Goal: Communication & Community: Share content

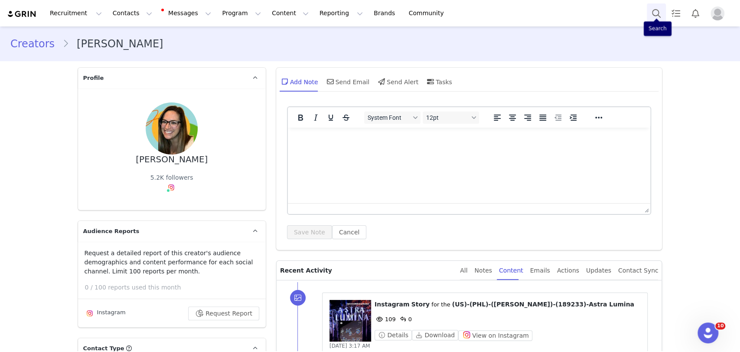
click at [654, 10] on button "Search" at bounding box center [656, 13] width 19 height 20
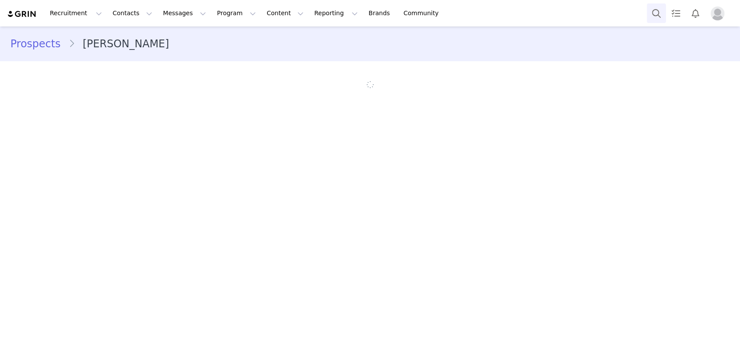
click at [658, 12] on button "Search" at bounding box center [656, 13] width 19 height 20
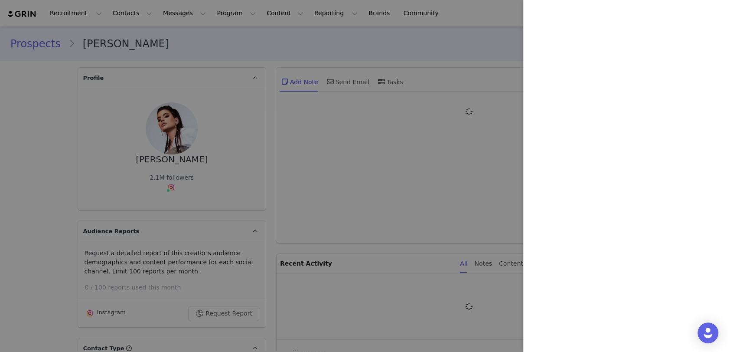
type input "+1 ([GEOGRAPHIC_DATA])"
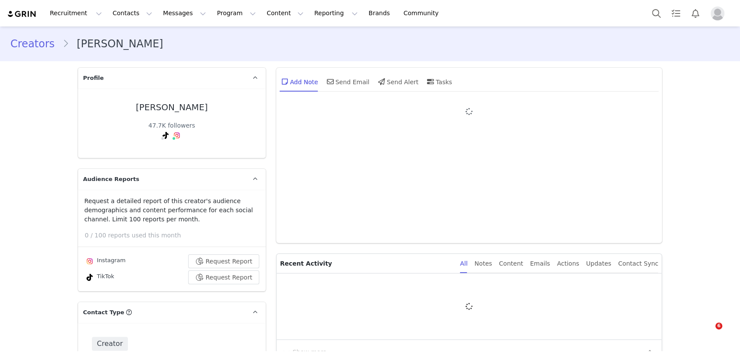
type input "+1 ([GEOGRAPHIC_DATA])"
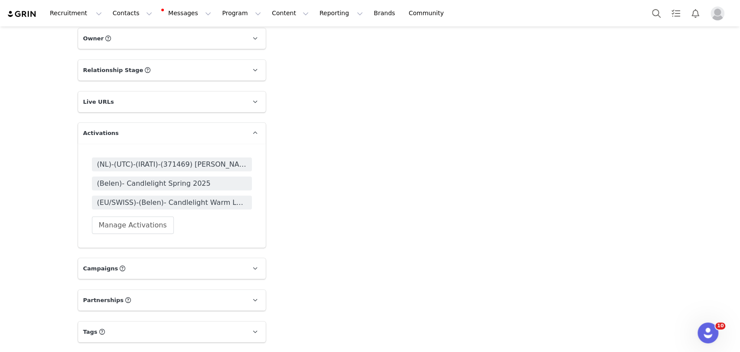
scroll to position [1638, 0]
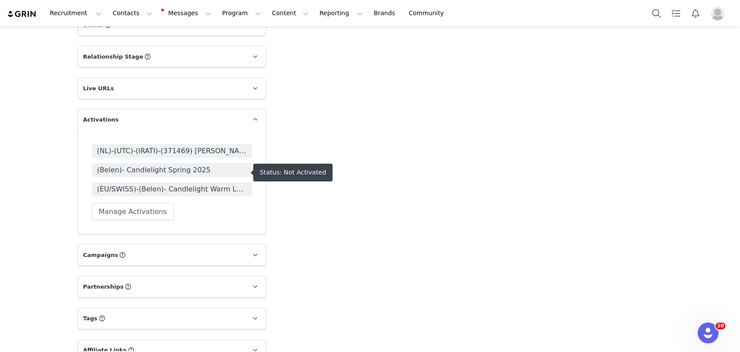
click at [134, 184] on span "(EU/SWISS)-(Belen)- Candlelight Warm Leads" at bounding box center [172, 189] width 150 height 10
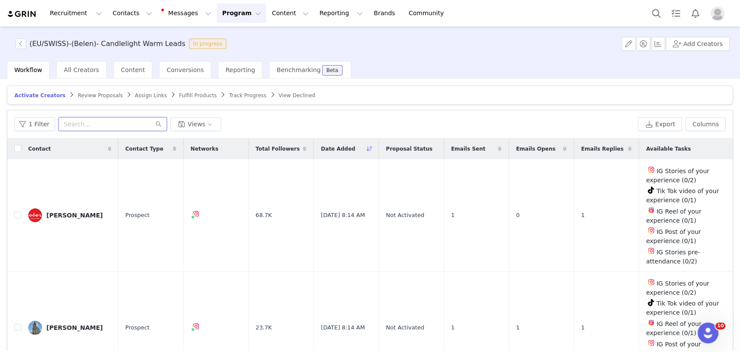
click at [90, 121] on input "text" at bounding box center [113, 124] width 108 height 14
paste input "esmeedekorte"
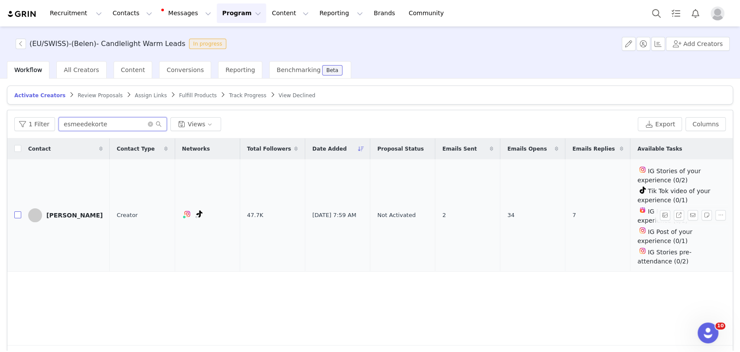
type input "esmeedekorte"
click at [16, 212] on input "checkbox" at bounding box center [17, 214] width 7 height 7
checkbox input "true"
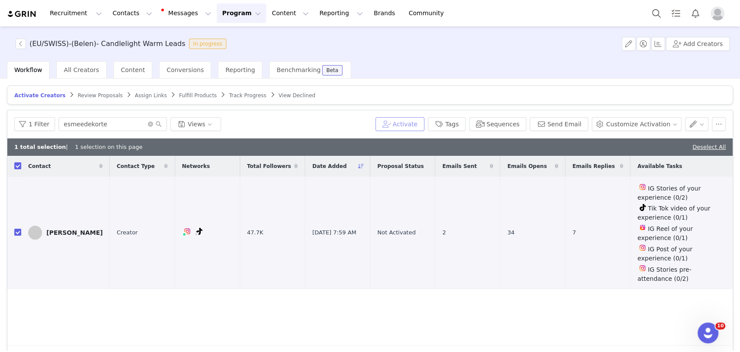
click at [418, 125] on button "Activate" at bounding box center [399, 124] width 49 height 14
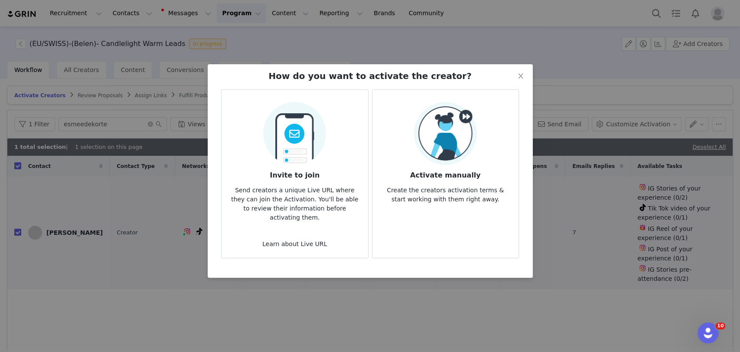
click at [429, 131] on img at bounding box center [445, 133] width 63 height 63
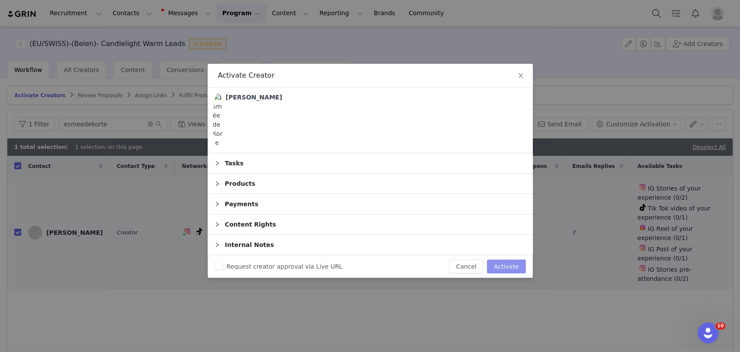
click at [506, 260] on button "Activate" at bounding box center [506, 266] width 39 height 14
checkbox input "false"
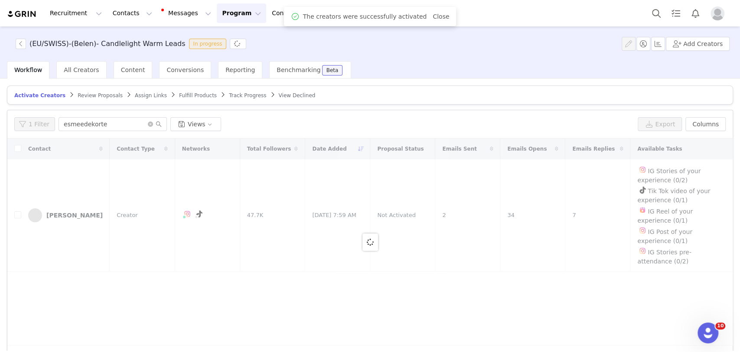
click at [135, 95] on span "Assign Links" at bounding box center [151, 95] width 32 height 6
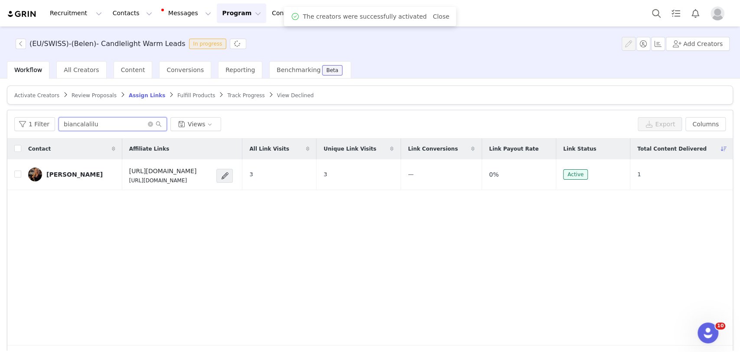
click at [98, 124] on input "biancalalilu" at bounding box center [113, 124] width 108 height 14
paste input "esmeedekorte"
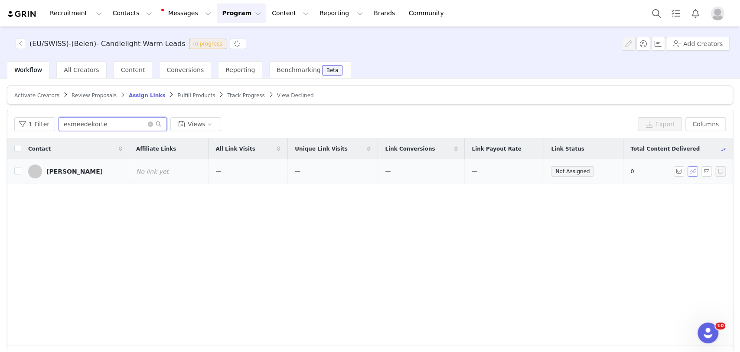
type input "esmeedekorte"
click at [688, 172] on button "button" at bounding box center [693, 171] width 10 height 10
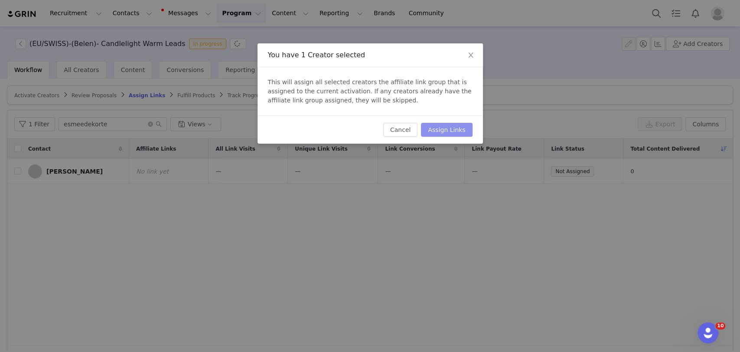
click at [451, 130] on button "Assign Links" at bounding box center [446, 130] width 51 height 14
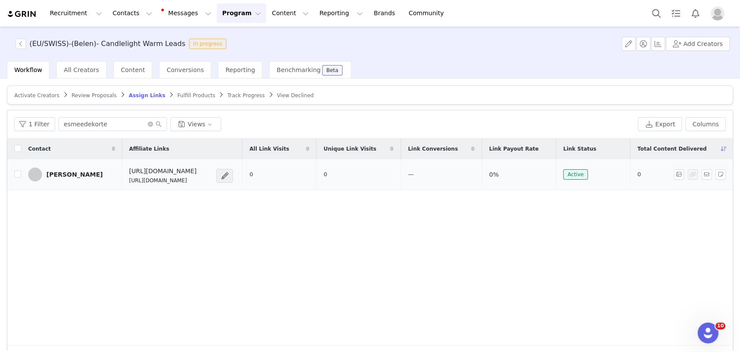
drag, startPoint x: 226, startPoint y: 180, endPoint x: 110, endPoint y: 182, distance: 116.2
click at [122, 182] on td "https://candlelightexperience.com/ https://glnk.io/z15l/candlelightxesmeedekorte" at bounding box center [182, 174] width 120 height 31
click at [702, 174] on button "button" at bounding box center [707, 174] width 10 height 10
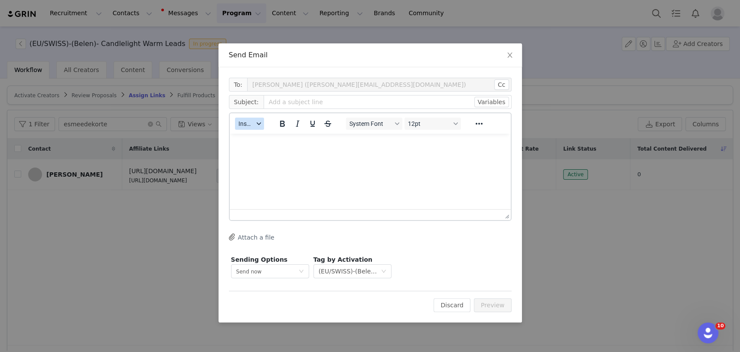
click at [255, 122] on div "button" at bounding box center [258, 123] width 7 height 4
click at [515, 49] on span "Close" at bounding box center [510, 55] width 24 height 24
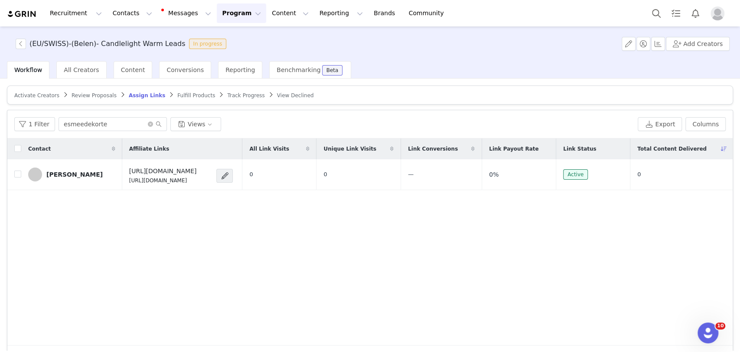
click at [209, 192] on div "Contact Affiliate Links All Link Visits Unique Link Visits Link Conversions Lin…" at bounding box center [369, 241] width 725 height 207
drag, startPoint x: 224, startPoint y: 180, endPoint x: 110, endPoint y: 180, distance: 114.0
click at [122, 180] on td "https://candlelightexperience.com/ https://glnk.io/z15l/candlelightxesmeedekorte" at bounding box center [182, 174] width 120 height 31
copy p "[URL][DOMAIN_NAME]"
click at [702, 171] on button "button" at bounding box center [707, 174] width 10 height 10
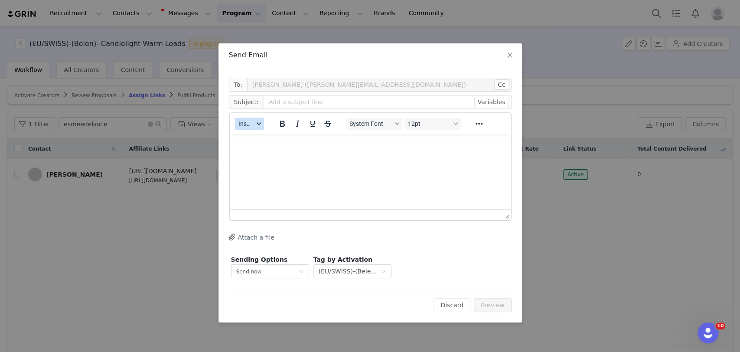
click at [250, 121] on span "Insert" at bounding box center [245, 123] width 15 height 7
click at [258, 136] on div "Insert Template" at bounding box center [281, 139] width 78 height 10
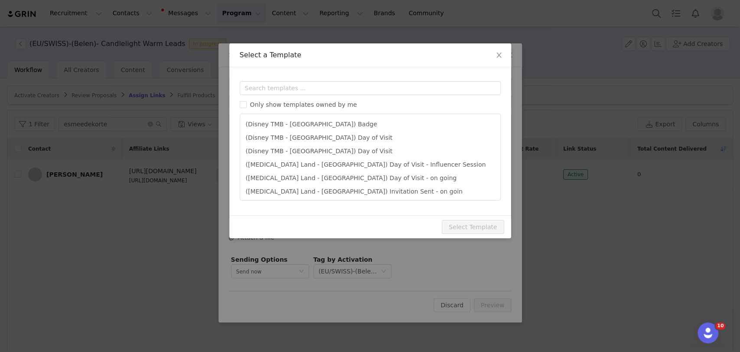
click at [262, 95] on div "Only show templates owned by me (Disney TMB - Abu Dhabi) Badge (Disney TMB - Ab…" at bounding box center [370, 140] width 261 height 119
click at [261, 86] on input "text" at bounding box center [370, 88] width 261 height 14
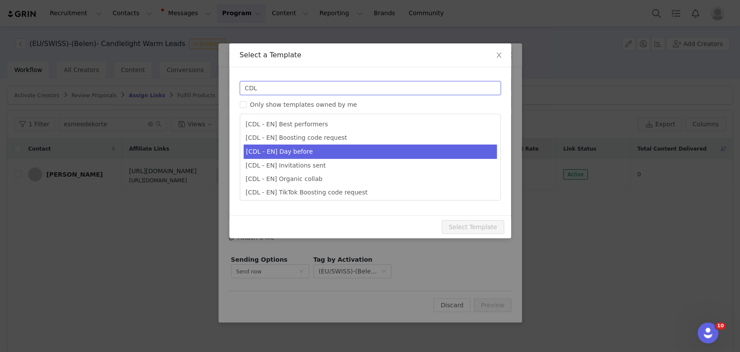
type input "CDL"
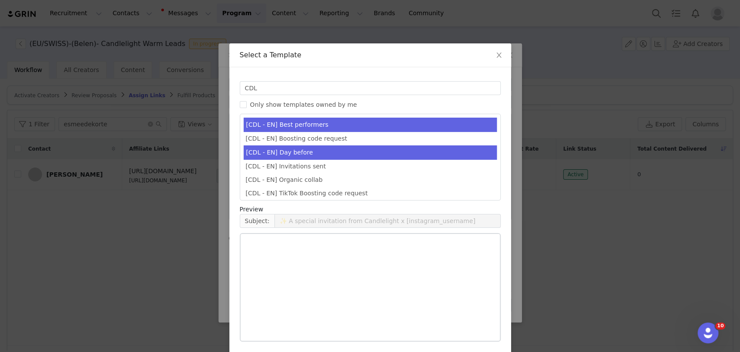
click at [292, 152] on li "[CDL - EN] Day before" at bounding box center [370, 152] width 253 height 14
type input "Your Candlelight Concert is almost here! 🕯️"
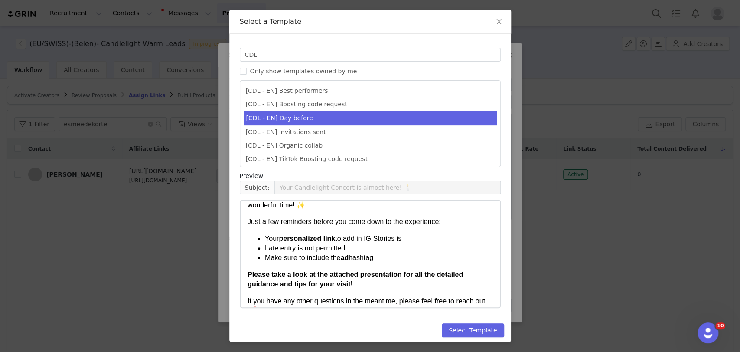
scroll to position [48, 0]
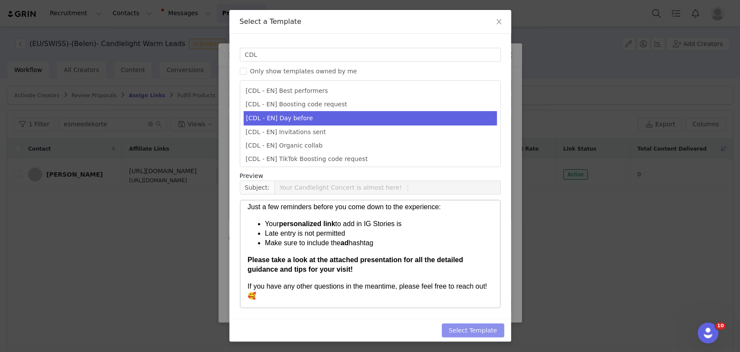
click at [466, 325] on button "Select Template" at bounding box center [473, 330] width 62 height 14
type input "Your Candlelight Concert is almost here! 🕯️"
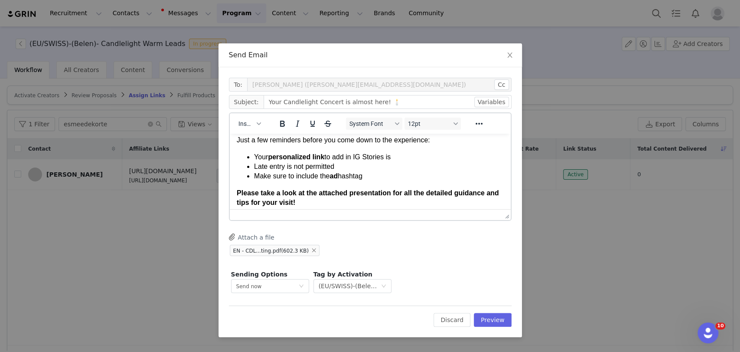
click at [395, 160] on li "Your personalized link to add in IG Stories is" at bounding box center [379, 157] width 250 height 10
click at [394, 156] on li "Your personalized link to add in IG Stories is" at bounding box center [379, 157] width 250 height 10
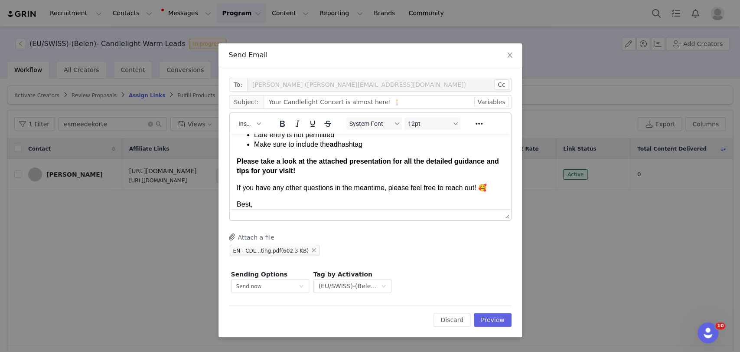
scroll to position [96, 0]
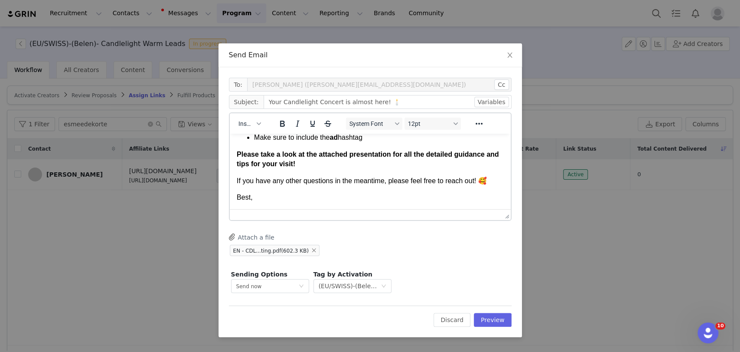
click at [264, 199] on p "Best," at bounding box center [369, 198] width 267 height 10
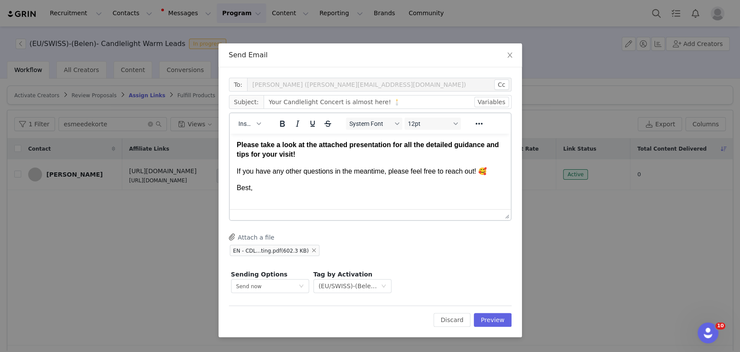
scroll to position [106, 0]
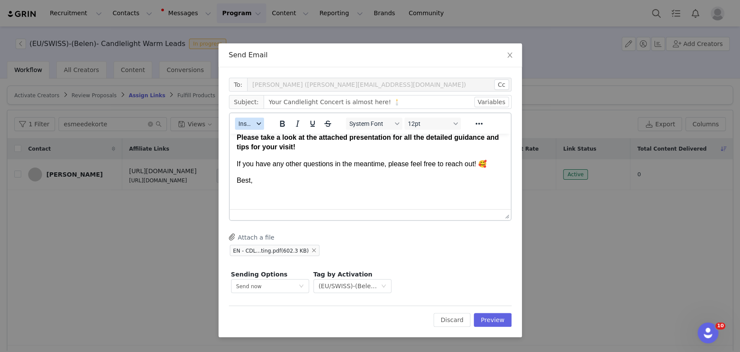
click at [253, 122] on button "Insert" at bounding box center [249, 124] width 29 height 12
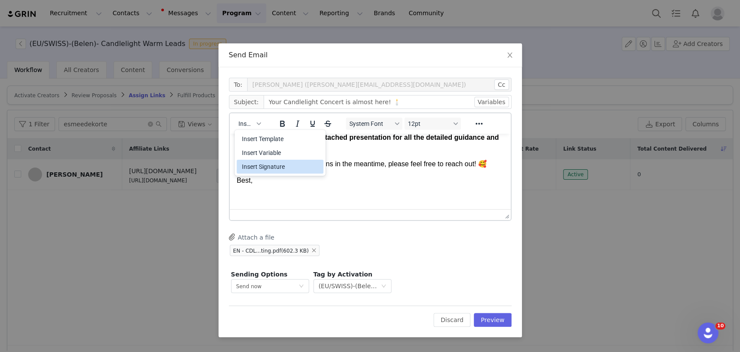
click at [261, 167] on div "Insert Signature" at bounding box center [281, 166] width 78 height 10
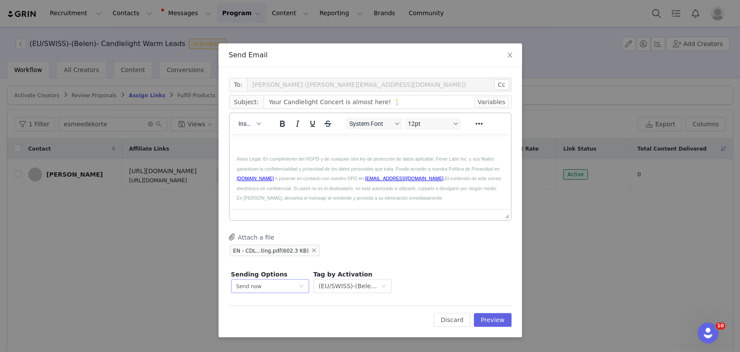
click at [253, 285] on span "Send now" at bounding box center [249, 286] width 26 height 6
click at [256, 320] on li "Schedule for later" at bounding box center [270, 317] width 78 height 14
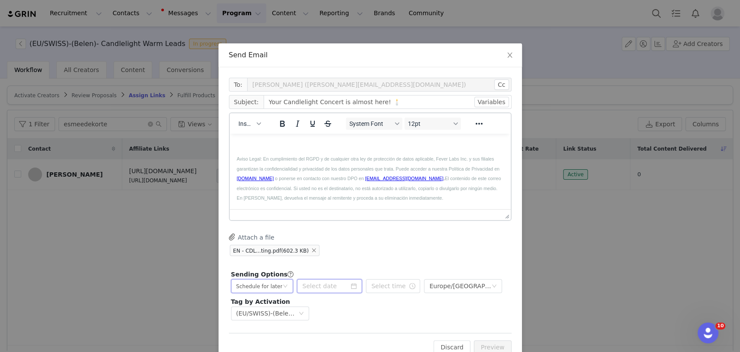
click at [322, 285] on input at bounding box center [329, 286] width 65 height 14
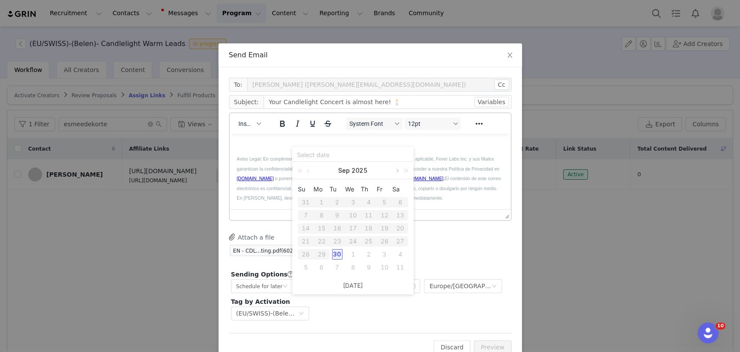
click at [396, 171] on link at bounding box center [397, 170] width 8 height 17
click at [353, 201] on div "3" at bounding box center [353, 202] width 10 height 10
type input "2025-12-03"
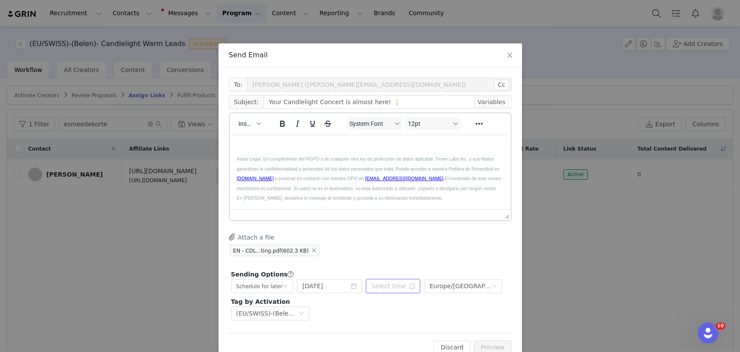
click at [382, 286] on input "text" at bounding box center [393, 286] width 54 height 14
click at [418, 221] on li "pm" at bounding box center [422, 217] width 24 height 14
type input "3:30 pm"
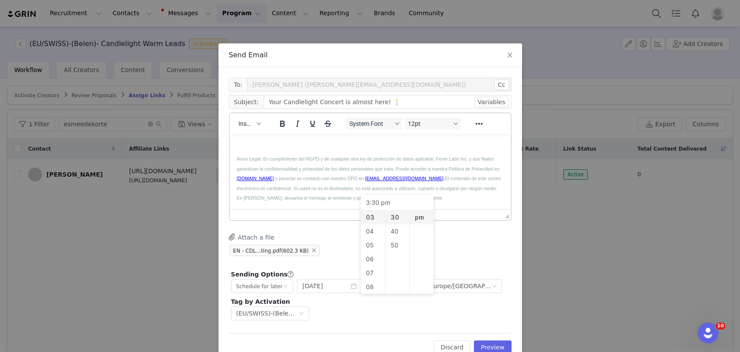
click at [453, 237] on div "Attach a file EN - CDL...ting.pdf (602.3 KB)" at bounding box center [370, 245] width 283 height 24
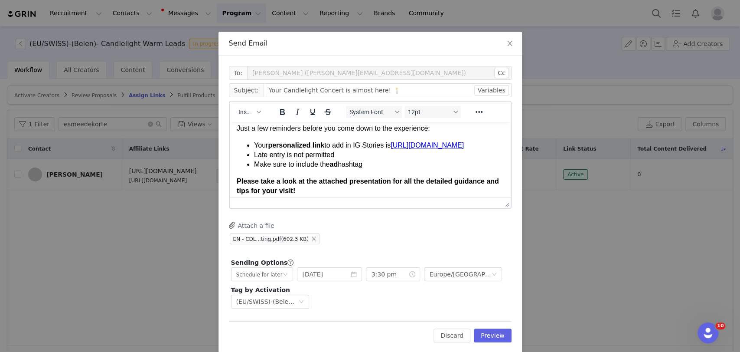
scroll to position [23, 0]
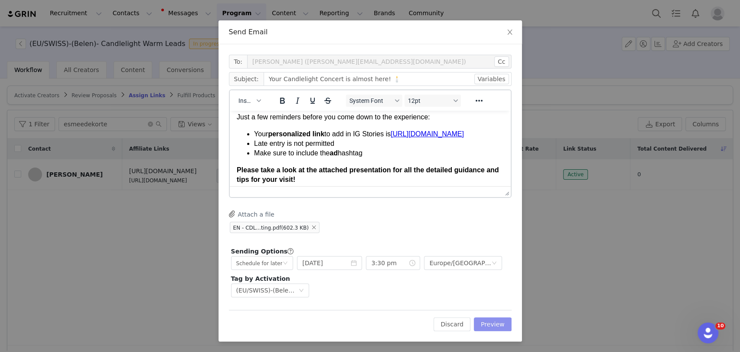
click at [490, 321] on button "Preview" at bounding box center [493, 324] width 38 height 14
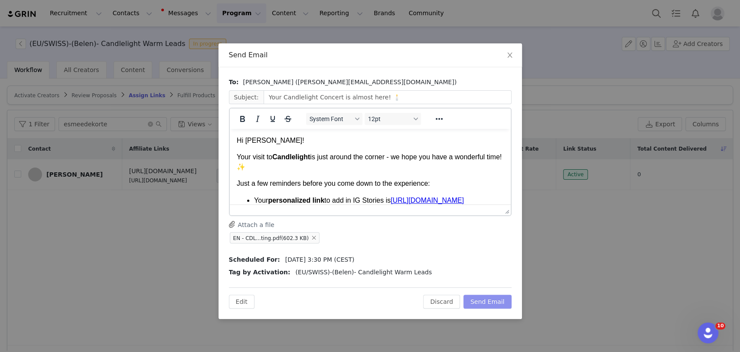
scroll to position [0, 0]
click at [490, 299] on button "Send Email" at bounding box center [488, 301] width 48 height 14
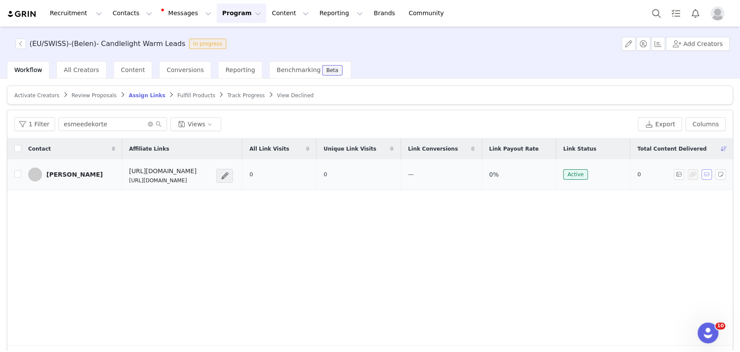
click at [702, 174] on button "button" at bounding box center [707, 174] width 10 height 10
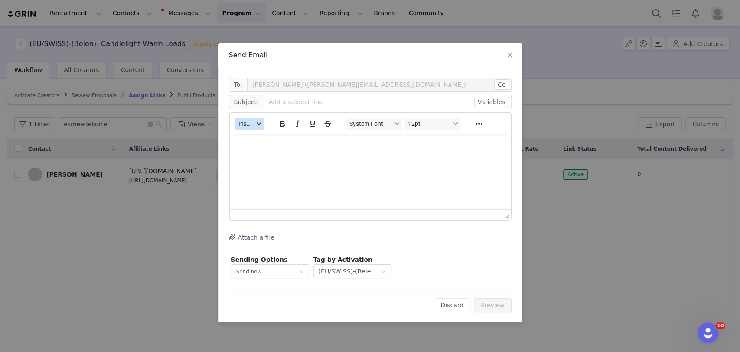
click at [250, 123] on span "Insert" at bounding box center [245, 123] width 15 height 7
click at [264, 136] on div "Insert Template" at bounding box center [281, 139] width 78 height 10
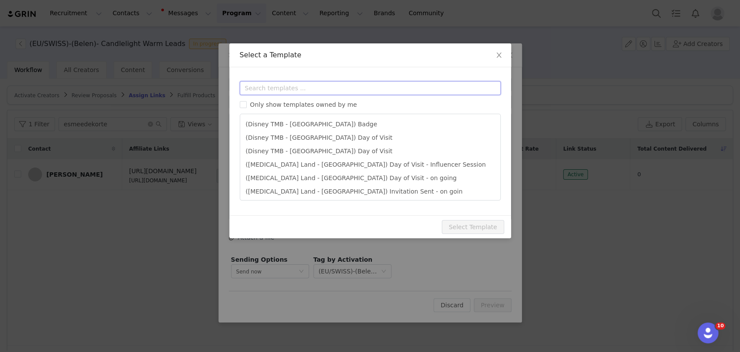
click at [265, 90] on input "text" at bounding box center [370, 88] width 261 height 14
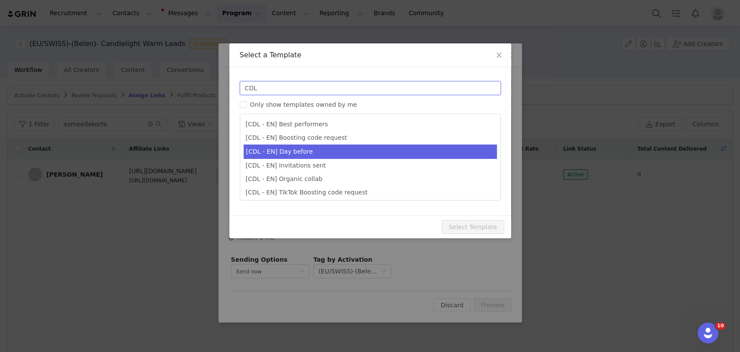
type input "CDL"
click at [287, 150] on li "[CDL - EN] Day before" at bounding box center [370, 151] width 253 height 14
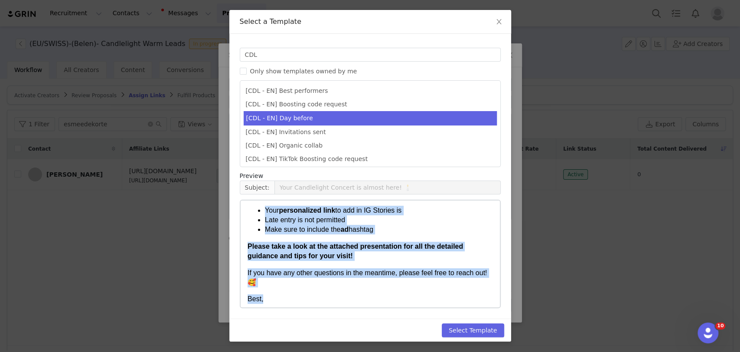
scroll to position [65, 0]
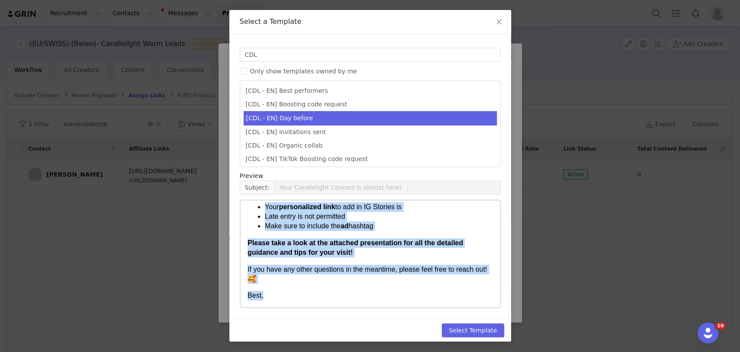
drag, startPoint x: 248, startPoint y: 212, endPoint x: 434, endPoint y: 319, distance: 215.0
click at [434, 307] on html "Hi [first_name]! Your visit to Candlelight is just around the corner - we hope …" at bounding box center [369, 221] width 259 height 172
copy body "Hi [first_name]! Your visit to Candlelight is just around the corner - we hope …"
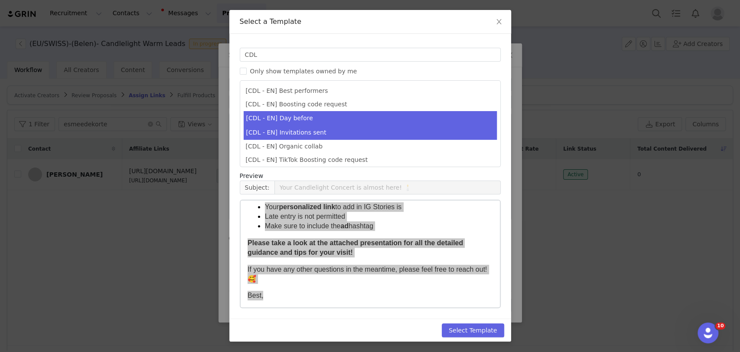
click at [300, 129] on li "[CDL - EN] Invitations sent" at bounding box center [370, 132] width 253 height 14
type input "Your invitations for Candlelight have been requested! 🕯️✨"
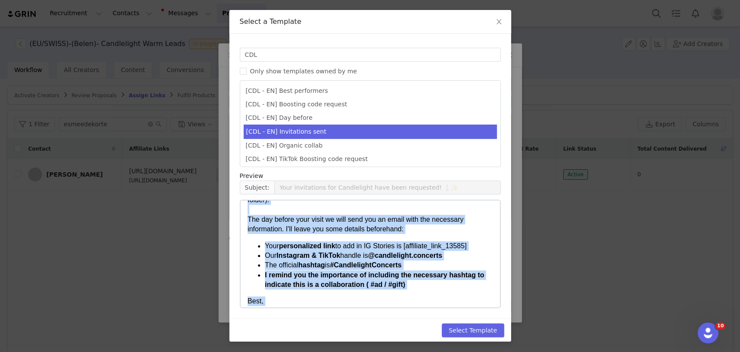
scroll to position [114, 0]
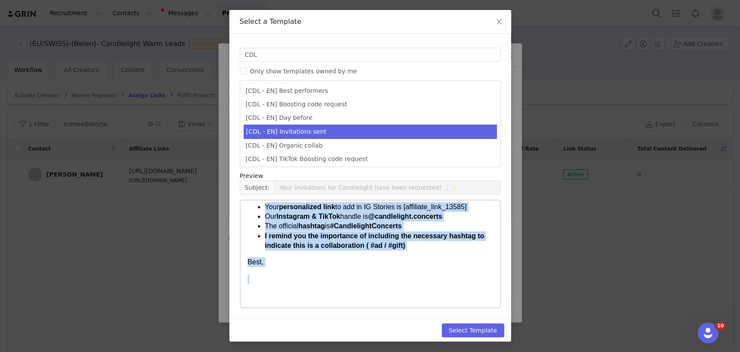
drag, startPoint x: 248, startPoint y: 211, endPoint x: 470, endPoint y: 422, distance: 306.7
click at [389, 307] on html "Hi [first_name]! I have already requested your invitations for concert (date, t…" at bounding box center [369, 197] width 259 height 221
copy body "Hi [first_name]! I have already requested your invitations for concert (date, t…"
click at [382, 243] on strong "I remind you the importance of including the necessary hashtag to indicate this…" at bounding box center [373, 240] width 219 height 17
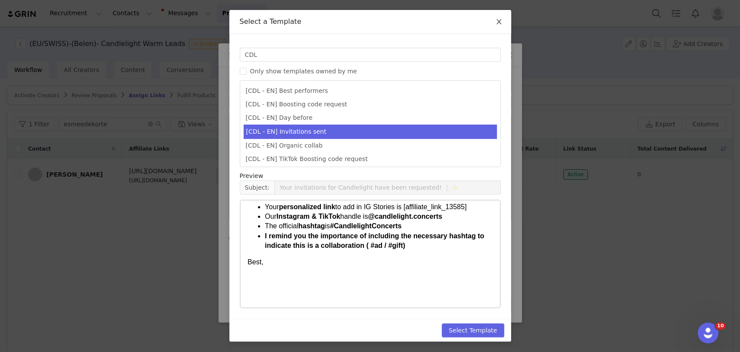
drag, startPoint x: 492, startPoint y: 21, endPoint x: 500, endPoint y: 27, distance: 9.9
click at [496, 22] on icon "icon: close" at bounding box center [499, 21] width 7 height 7
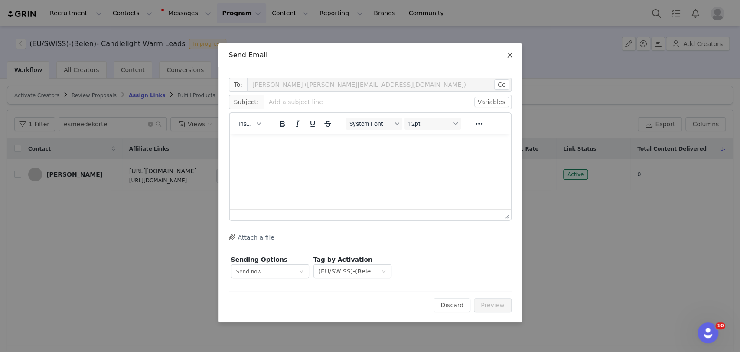
scroll to position [0, 0]
click at [510, 54] on icon "icon: close" at bounding box center [509, 55] width 7 height 7
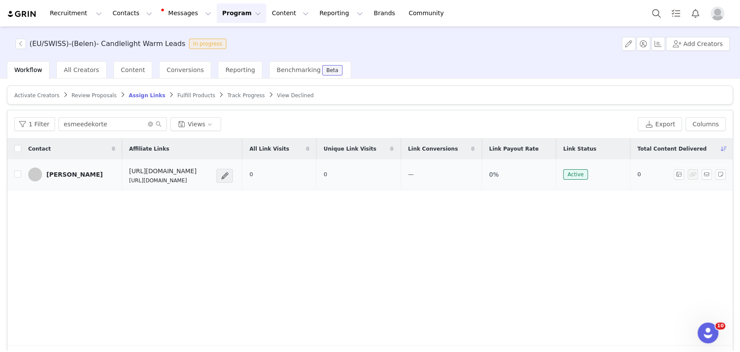
drag, startPoint x: 232, startPoint y: 177, endPoint x: 108, endPoint y: 180, distance: 124.5
click at [122, 180] on td "https://candlelightexperience.com/ https://glnk.io/z15l/candlelightxesmeedekorte" at bounding box center [182, 174] width 120 height 31
copy p "[URL][DOMAIN_NAME]"
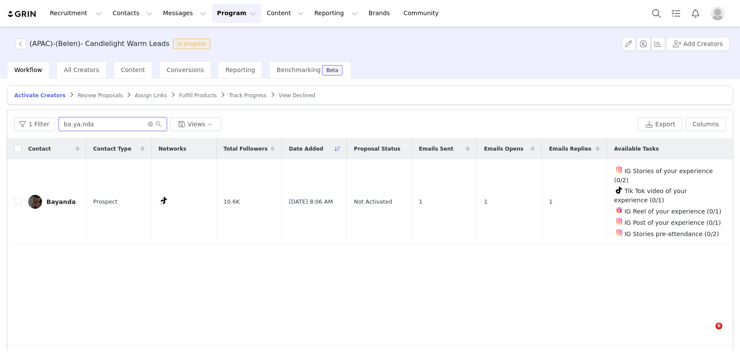
click at [84, 121] on input "ba.ya.nda" at bounding box center [113, 124] width 108 height 14
drag, startPoint x: 97, startPoint y: 120, endPoint x: 31, endPoint y: 124, distance: 65.6
click at [31, 124] on div "1 Filter ba.ya.nda Views" at bounding box center [324, 124] width 620 height 14
click at [19, 200] on input "checkbox" at bounding box center [17, 201] width 7 height 7
checkbox input "true"
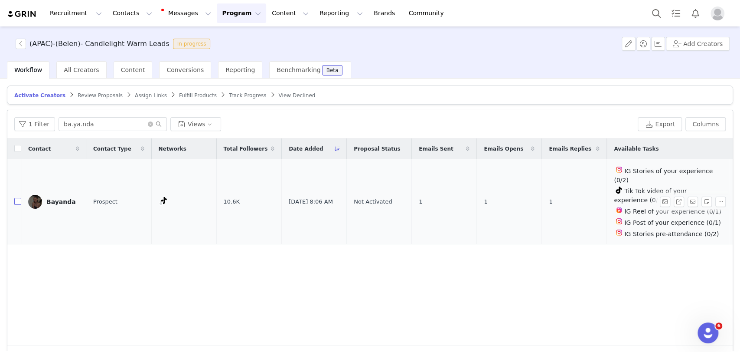
checkbox input "true"
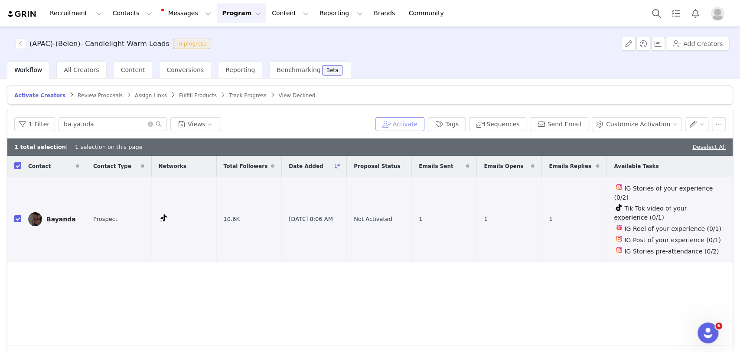
click at [422, 122] on button "Activate" at bounding box center [399, 124] width 49 height 14
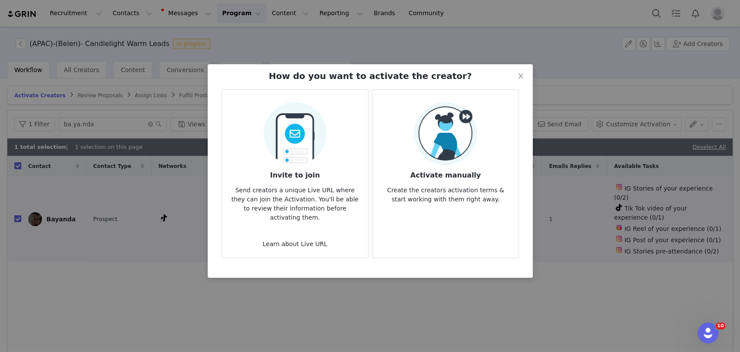
click at [427, 144] on img at bounding box center [445, 133] width 63 height 63
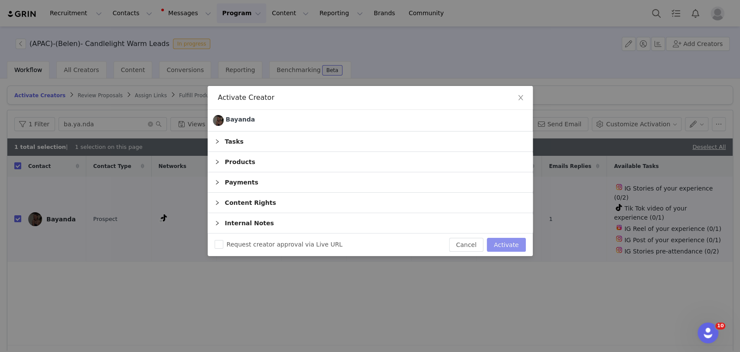
click at [514, 239] on button "Activate" at bounding box center [506, 245] width 39 height 14
checkbox input "false"
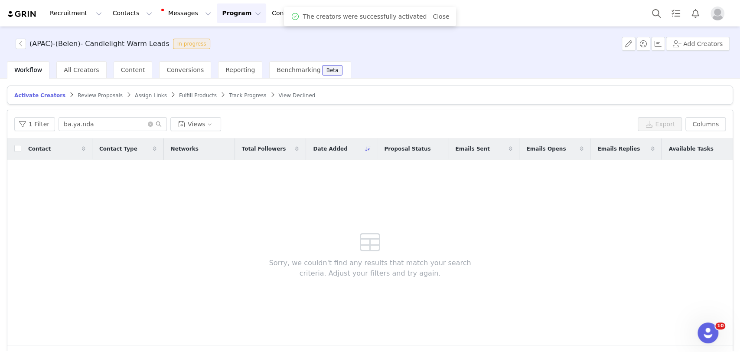
click at [135, 96] on span "Assign Links" at bounding box center [151, 95] width 32 height 6
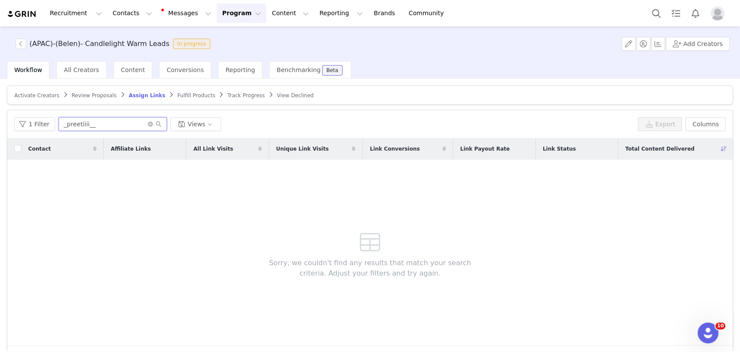
click at [113, 126] on input "_preetiiii__" at bounding box center [113, 124] width 108 height 14
paste input "ba.ya.nda"
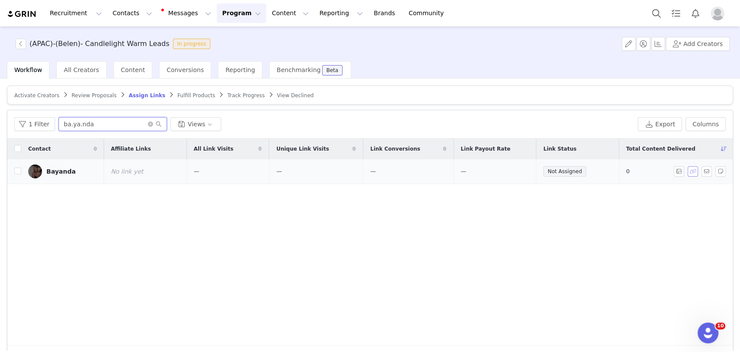
type input "ba.ya.nda"
click at [688, 166] on button "button" at bounding box center [693, 171] width 10 height 10
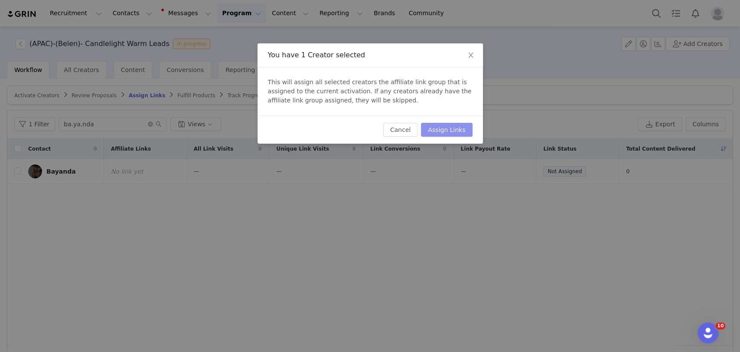
click at [450, 126] on button "Assign Links" at bounding box center [446, 130] width 51 height 14
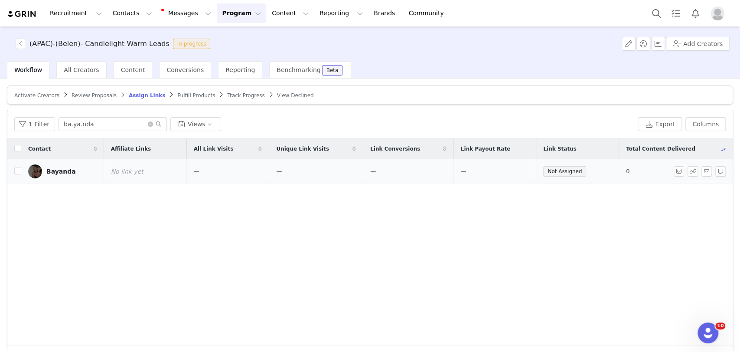
click at [60, 168] on div "Bayanda" at bounding box center [60, 171] width 29 height 7
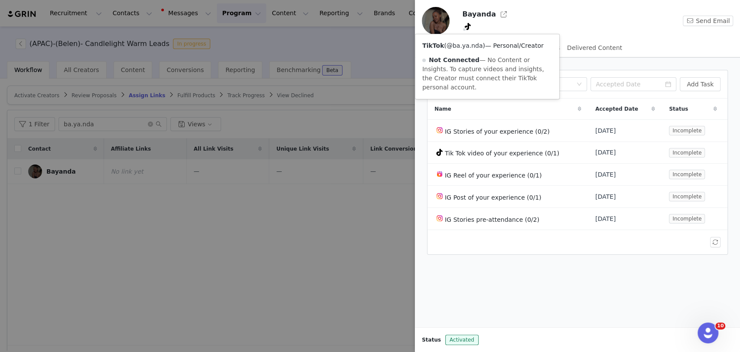
drag, startPoint x: 479, startPoint y: 48, endPoint x: 452, endPoint y: 49, distance: 27.3
click at [452, 49] on span "( @ba.ya.nda )" at bounding box center [464, 45] width 41 height 7
copy link "ba.ya.nda"
click at [174, 294] on div at bounding box center [370, 176] width 740 height 352
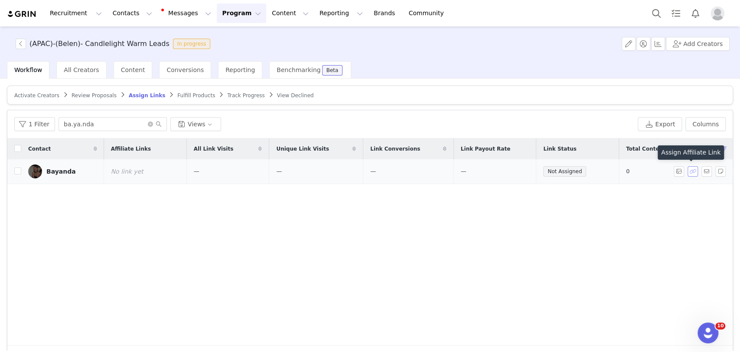
click at [688, 173] on button "button" at bounding box center [693, 171] width 10 height 10
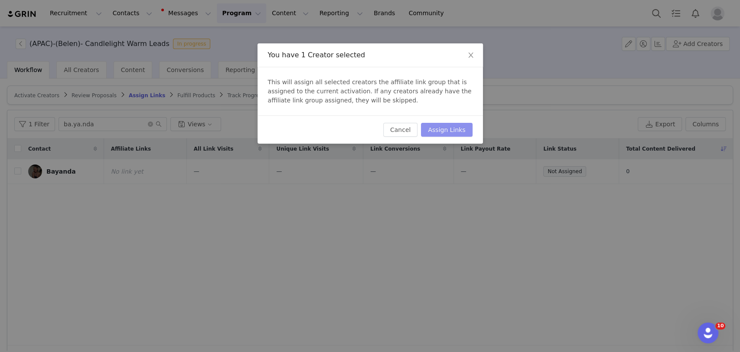
click at [444, 127] on button "Assign Links" at bounding box center [446, 130] width 51 height 14
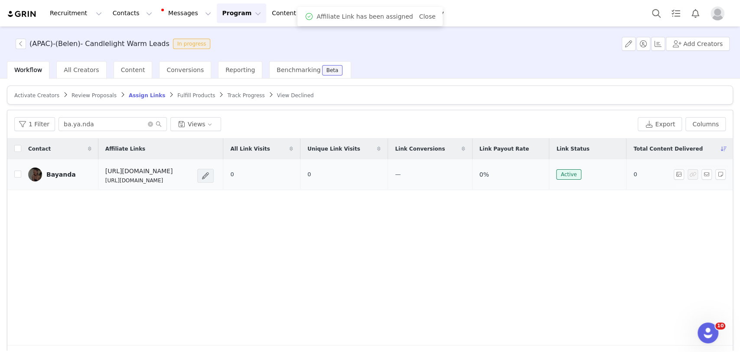
click at [210, 173] on span at bounding box center [205, 175] width 9 height 10
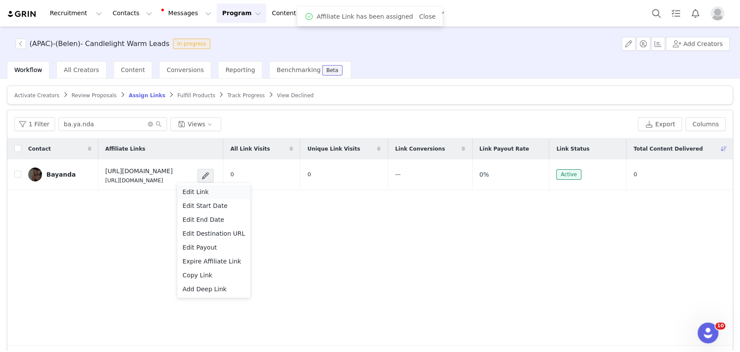
click at [199, 192] on span "Edit Link" at bounding box center [196, 192] width 26 height 10
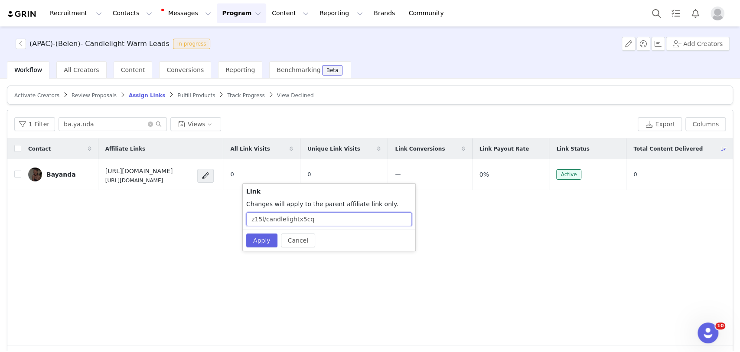
drag, startPoint x: 297, startPoint y: 219, endPoint x: 339, endPoint y: 220, distance: 41.6
click at [339, 220] on input "z15l/candlelightx5cq" at bounding box center [329, 219] width 166 height 14
paste input "ba.ya.nda"
type input "z15l/candlelightxba.ya.nda"
click at [258, 237] on button "Apply" at bounding box center [261, 240] width 31 height 14
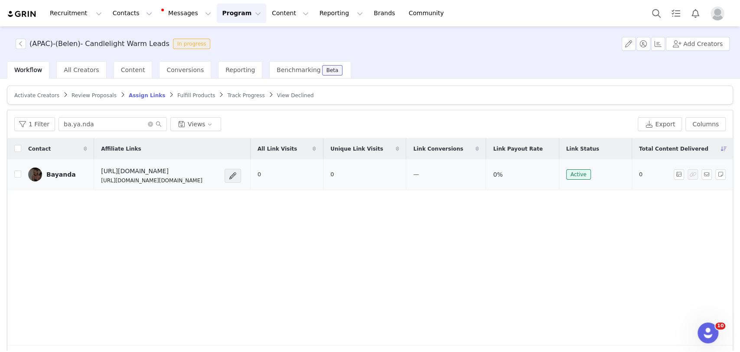
click at [63, 173] on div "Bayanda" at bounding box center [60, 174] width 29 height 7
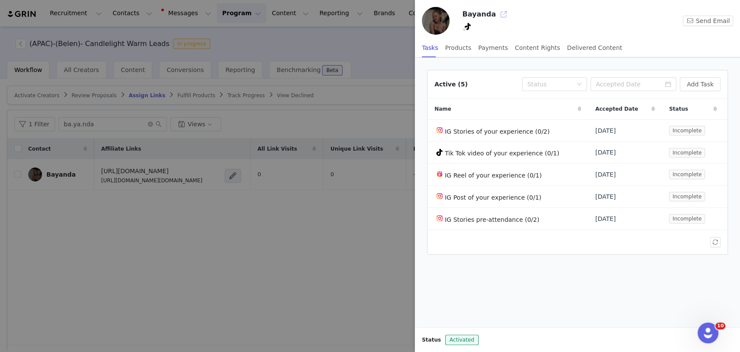
click at [497, 13] on button "button" at bounding box center [504, 14] width 14 height 14
click at [205, 228] on div at bounding box center [370, 176] width 740 height 352
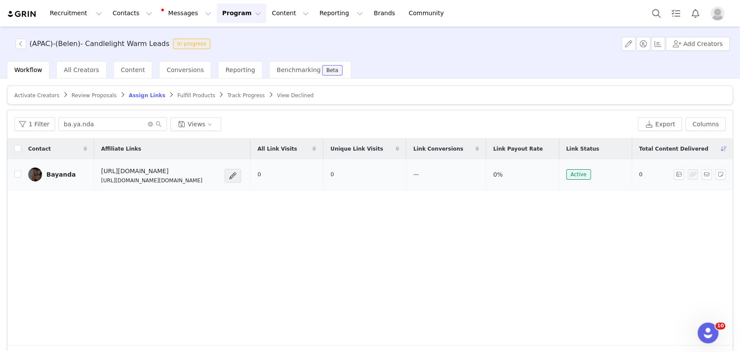
drag, startPoint x: 212, startPoint y: 172, endPoint x: 209, endPoint y: 178, distance: 6.4
click at [209, 178] on div "https://candlelightexperience.com/ https://glnk.io/z15l/candlelightxba.ya.nda" at bounding box center [160, 175] width 118 height 18
copy div "https://glnk.io/z15l/candlelightxba.ya.nda"
click at [702, 173] on button "button" at bounding box center [707, 174] width 10 height 10
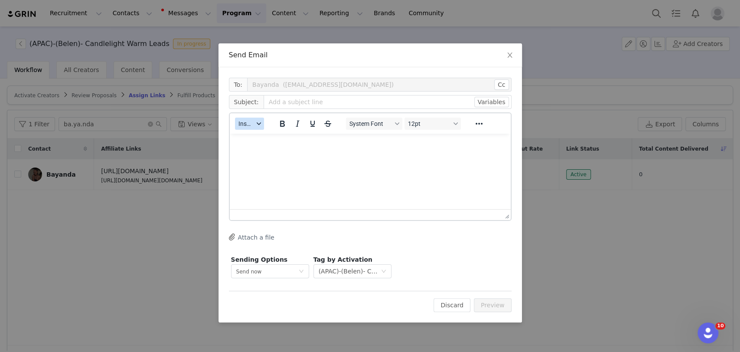
click at [245, 123] on span "Insert" at bounding box center [245, 123] width 15 height 7
click at [261, 137] on div "Insert Template" at bounding box center [281, 139] width 78 height 10
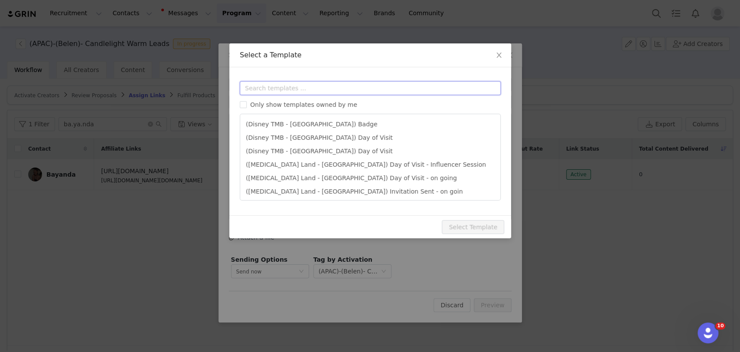
click at [276, 90] on input "text" at bounding box center [370, 88] width 261 height 14
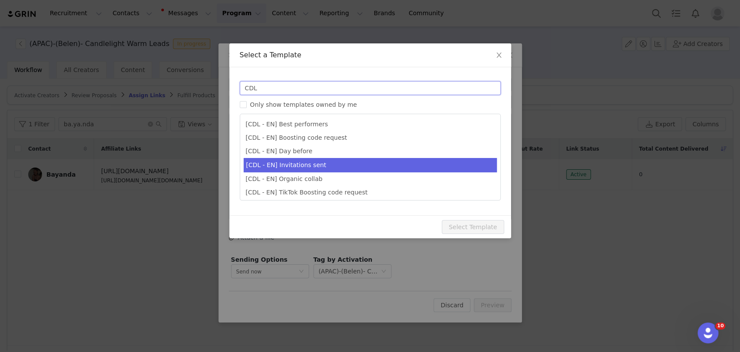
type input "CDL"
click at [313, 167] on li "[CDL - EN] Invitations sent" at bounding box center [370, 165] width 253 height 14
type input "Your invitations for Candlelight have been requested! 🕯️✨"
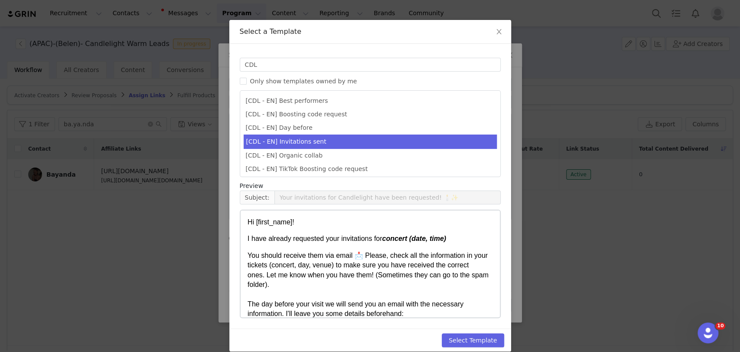
scroll to position [33, 0]
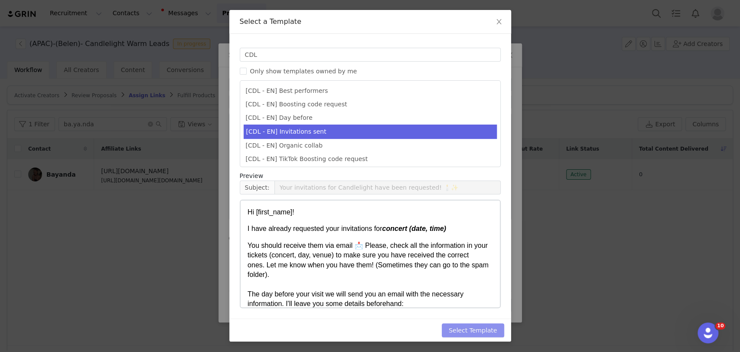
click at [483, 330] on button "Select Template" at bounding box center [473, 330] width 62 height 14
type input "Your invitations for Candlelight have been requested! 🕯️✨"
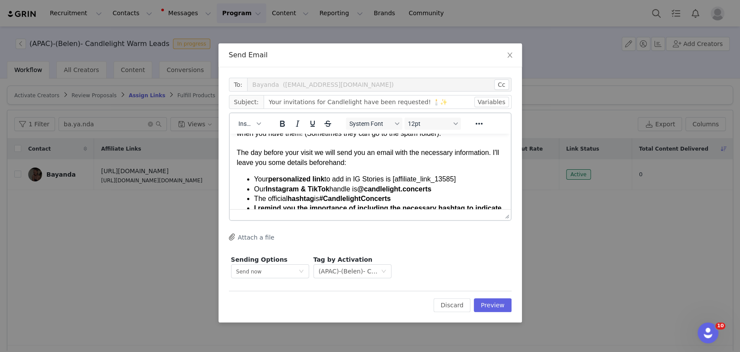
scroll to position [96, 0]
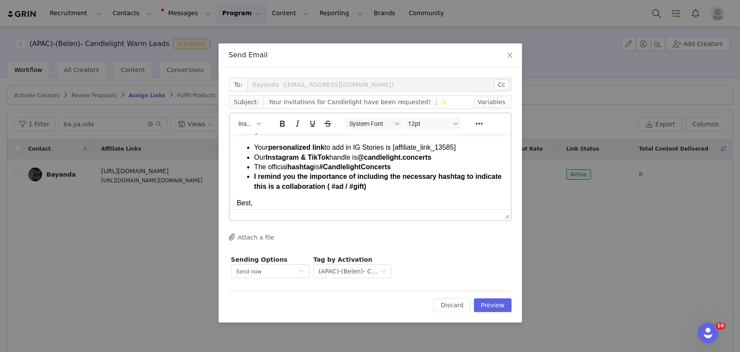
click at [477, 134] on p "You should receive them via email 📩 Please, check all the information in your t…" at bounding box center [369, 107] width 267 height 58
paste body "Rich Text Area. Press ALT-0 for help."
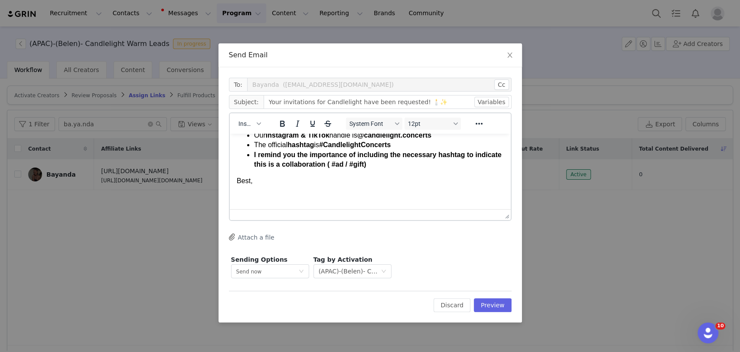
scroll to position [144, 0]
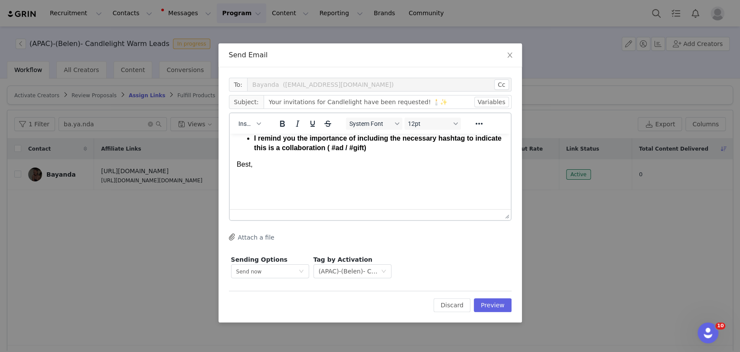
click at [281, 175] on body "Hi First Name ! I have already requested your invitations for concert (date, ti…" at bounding box center [369, 99] width 267 height 207
click at [244, 118] on button "Insert" at bounding box center [249, 124] width 29 height 12
click at [279, 169] on div "Insert Signature" at bounding box center [281, 166] width 78 height 10
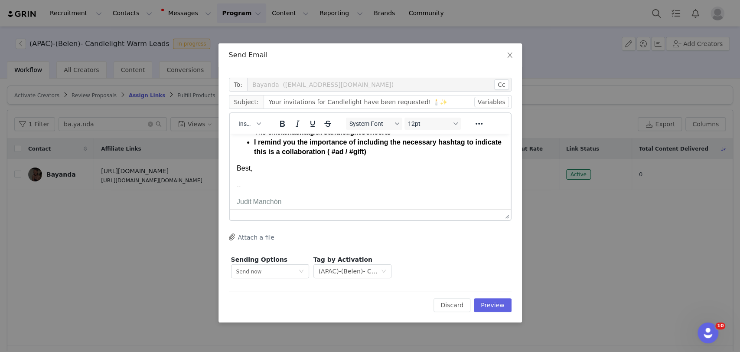
scroll to position [0, 0]
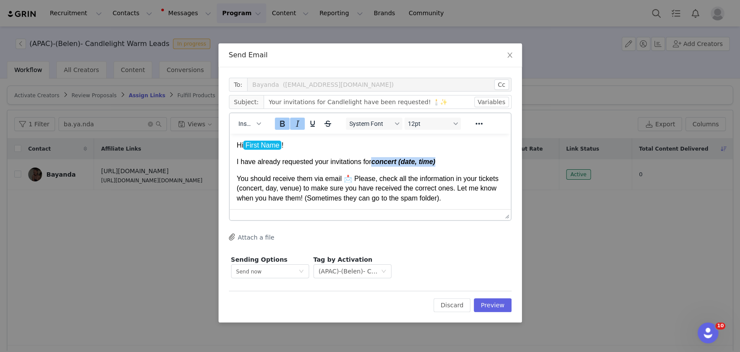
drag, startPoint x: 372, startPoint y: 163, endPoint x: 454, endPoint y: 158, distance: 82.5
click at [454, 158] on p "I have already requested your invitations for concert (date, time)" at bounding box center [369, 162] width 267 height 10
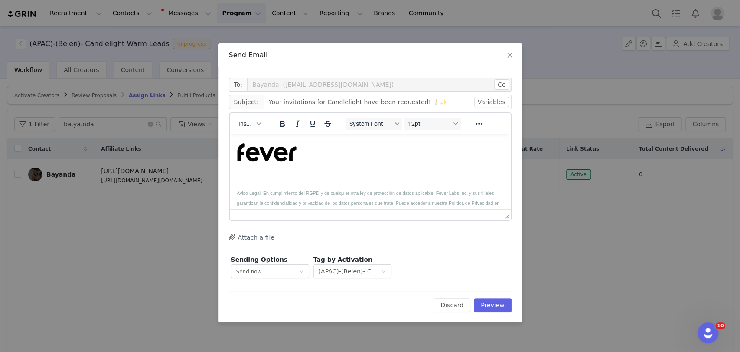
scroll to position [289, 0]
click at [493, 302] on button "Preview" at bounding box center [493, 305] width 38 height 14
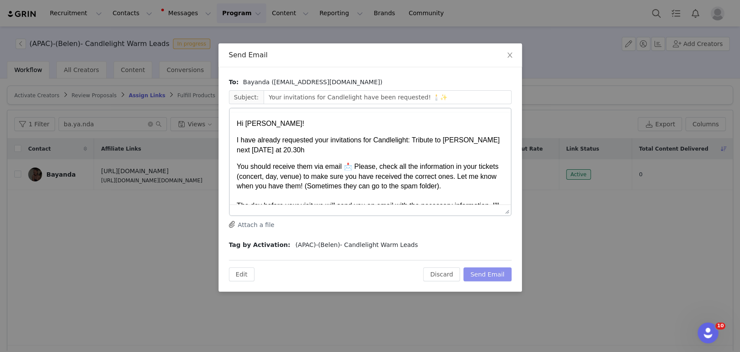
scroll to position [0, 0]
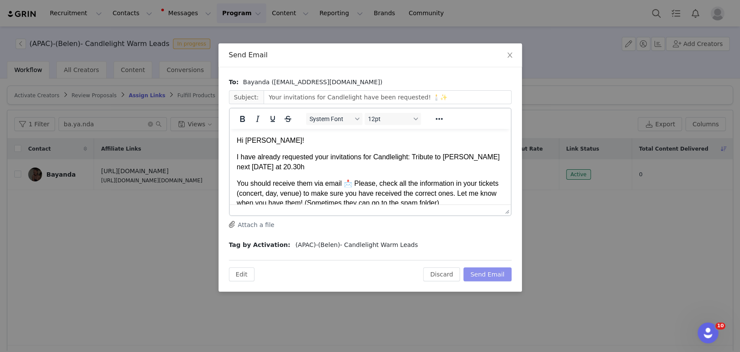
click at [496, 274] on button "Send Email" at bounding box center [488, 274] width 48 height 14
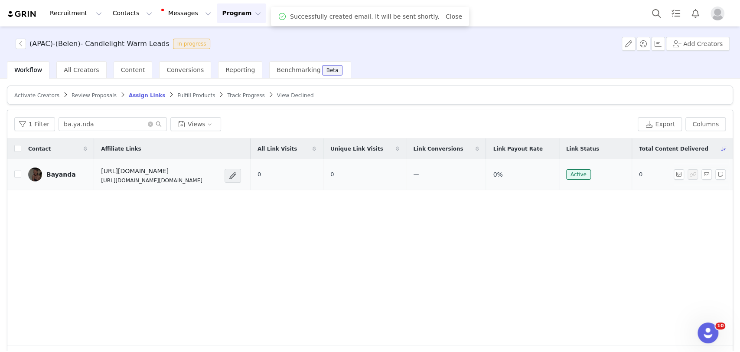
drag, startPoint x: 204, startPoint y: 180, endPoint x: 104, endPoint y: 180, distance: 100.6
click at [104, 180] on td "https://candlelightexperience.com/ https://glnk.io/z15l/candlelightxba.ya.nda" at bounding box center [172, 174] width 156 height 31
copy p "https://glnk.io/z15l/candlelightxba.ya.nda"
click at [702, 172] on button "button" at bounding box center [707, 174] width 10 height 10
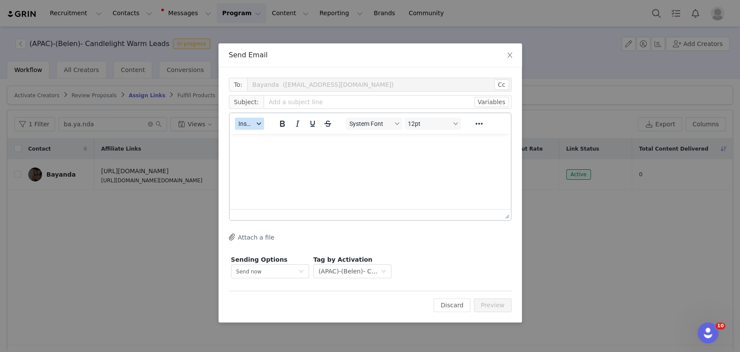
click at [250, 124] on span "Insert" at bounding box center [245, 123] width 15 height 7
click at [259, 138] on div "Insert Template" at bounding box center [281, 139] width 78 height 10
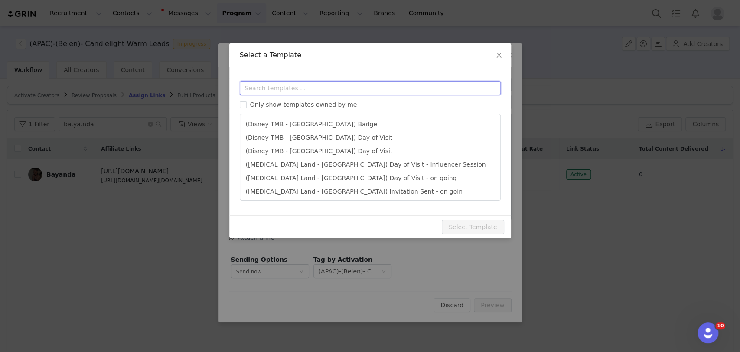
click at [272, 87] on input "text" at bounding box center [370, 88] width 261 height 14
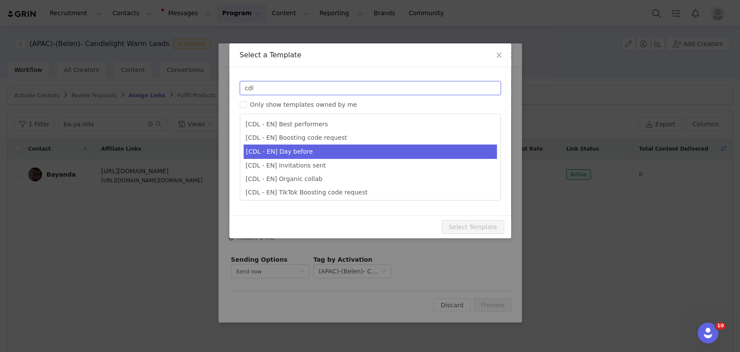
type input "cdl"
click at [284, 153] on li "[CDL - EN] Day before" at bounding box center [370, 151] width 253 height 14
type input "Your Candlelight Concert is almost here! 🕯️"
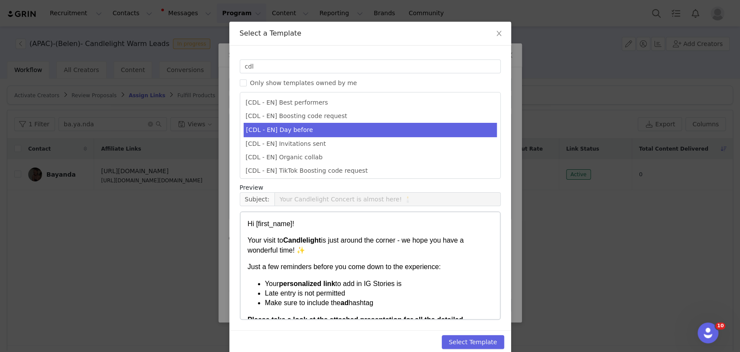
scroll to position [33, 0]
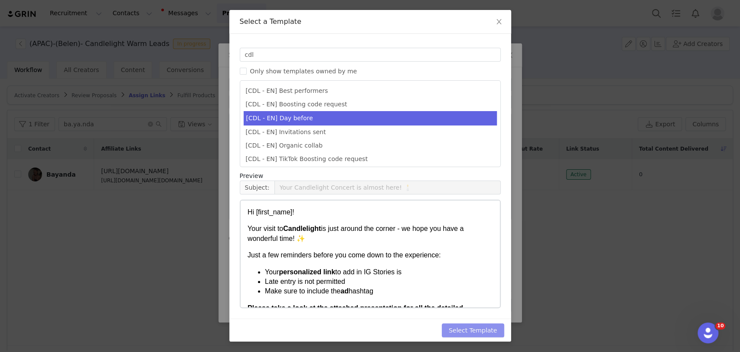
click at [477, 326] on button "Select Template" at bounding box center [473, 330] width 62 height 14
type input "Your Candlelight Concert is almost here! 🕯️"
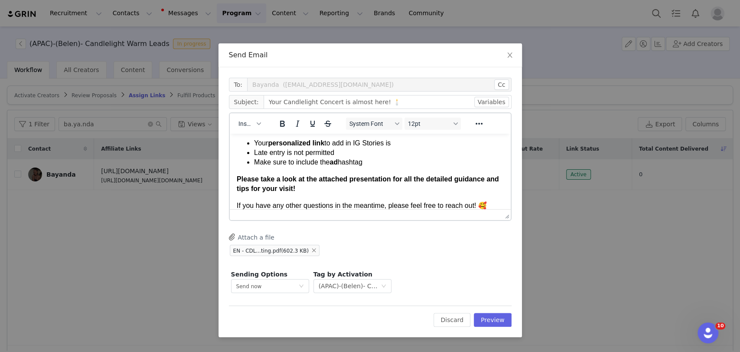
scroll to position [38, 0]
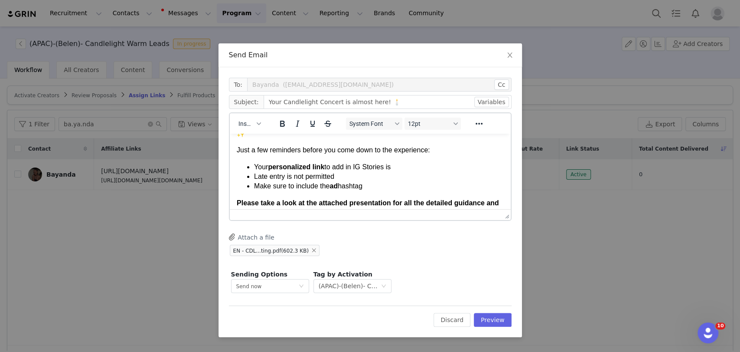
click at [399, 168] on li "Your personalized link to add in IG Stories is" at bounding box center [379, 167] width 250 height 10
click at [396, 169] on li "Your personalized link to add in IG Stories is" at bounding box center [379, 167] width 250 height 10
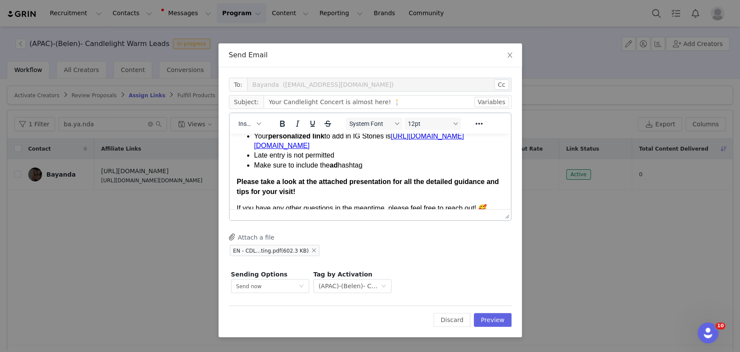
scroll to position [96, 0]
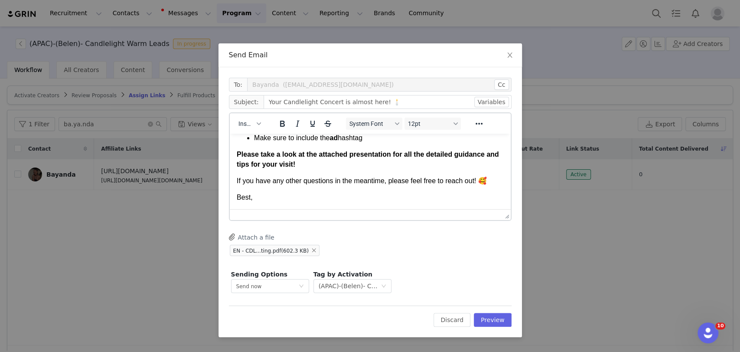
click at [276, 204] on html "Hi First Name ! Your visit to Candlelight is just around the corner - we hope y…" at bounding box center [369, 123] width 281 height 172
click at [265, 196] on p "Best," at bounding box center [369, 198] width 267 height 10
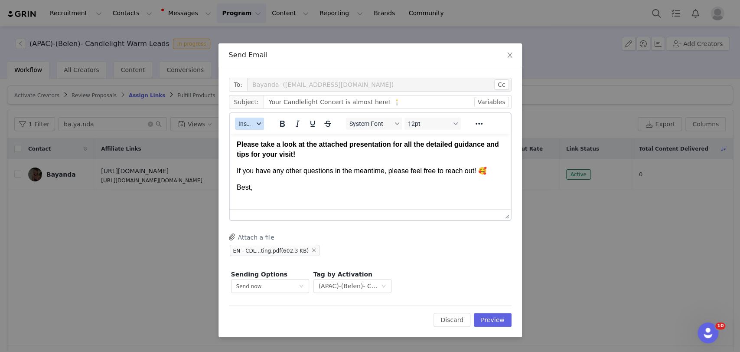
click at [256, 122] on icon "button" at bounding box center [258, 123] width 4 height 4
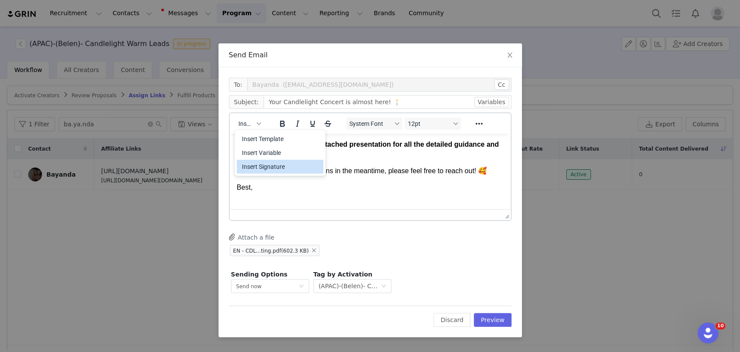
click at [264, 164] on div "Insert Signature" at bounding box center [281, 166] width 78 height 10
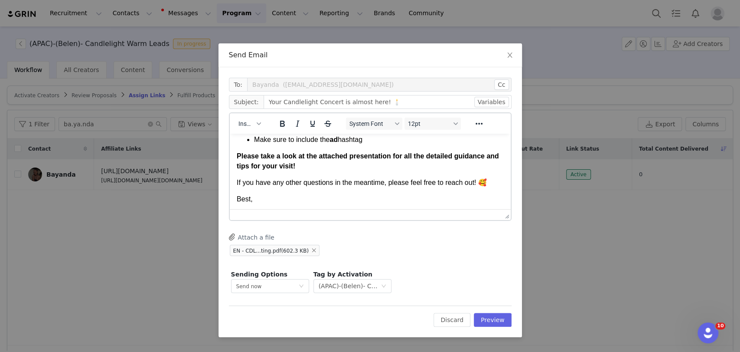
scroll to position [297, 0]
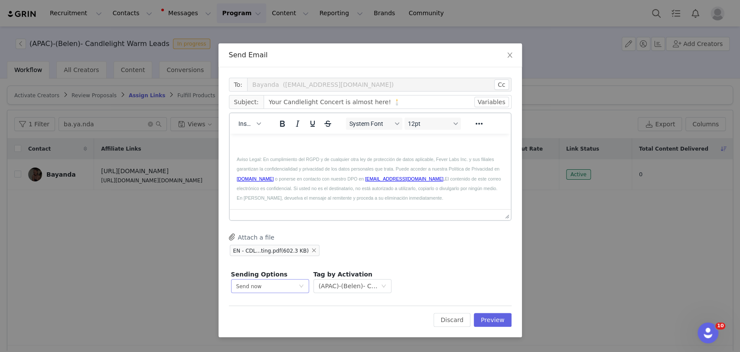
click at [250, 287] on span "Send now" at bounding box center [249, 286] width 26 height 6
click at [253, 320] on span "Schedule for later" at bounding box center [259, 318] width 46 height 6
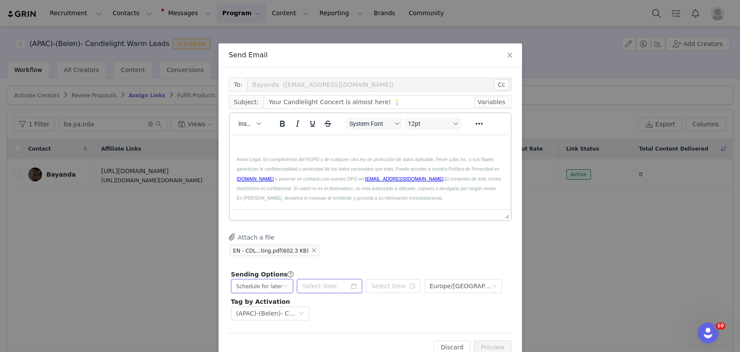
click at [316, 285] on input at bounding box center [329, 286] width 65 height 14
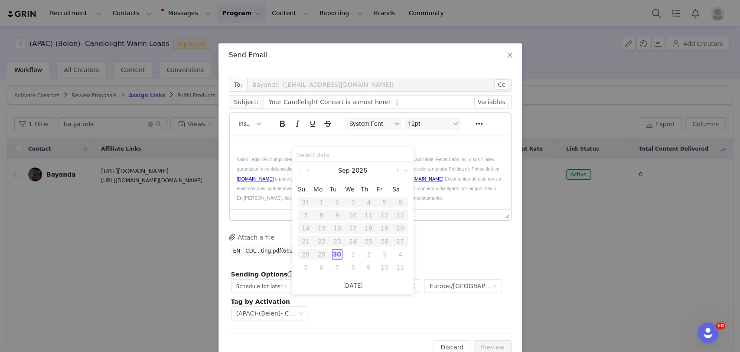
click at [396, 172] on link at bounding box center [397, 170] width 8 height 17
click at [400, 226] on div "18" at bounding box center [400, 228] width 10 height 10
type input "2025-10-18"
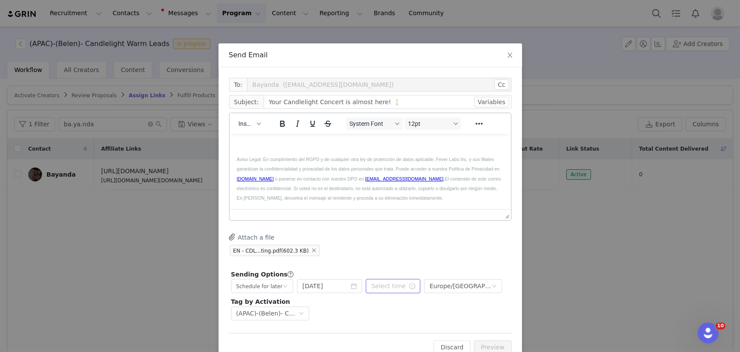
click at [392, 287] on input "text" at bounding box center [393, 286] width 54 height 14
click at [422, 217] on li "pm" at bounding box center [422, 217] width 24 height 14
type input "3:50 pm"
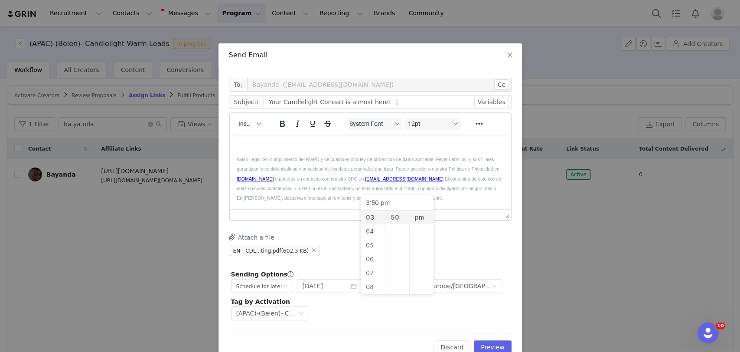
click at [457, 237] on div "Attach a file EN - CDL...ting.pdf (602.3 KB)" at bounding box center [370, 245] width 283 height 24
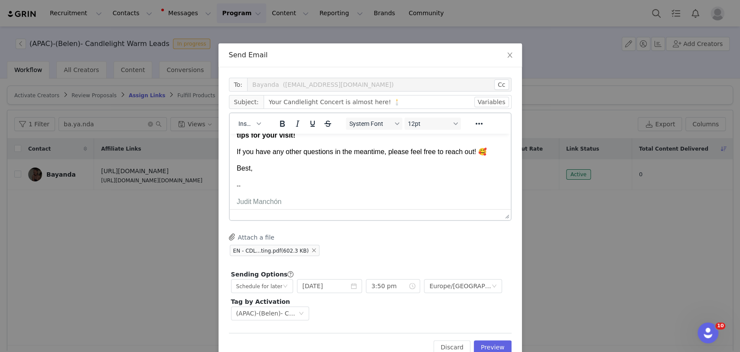
scroll to position [0, 0]
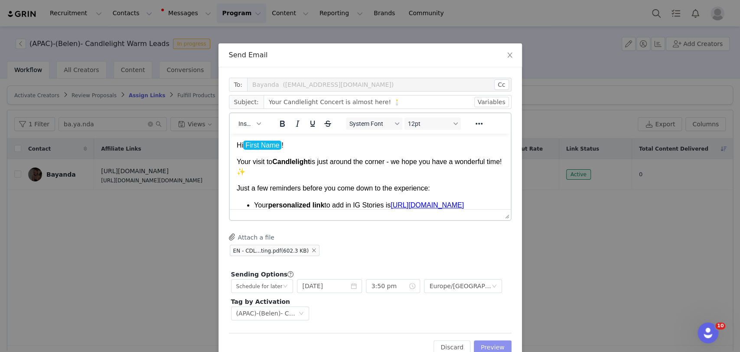
click at [492, 341] on button "Preview" at bounding box center [493, 347] width 38 height 14
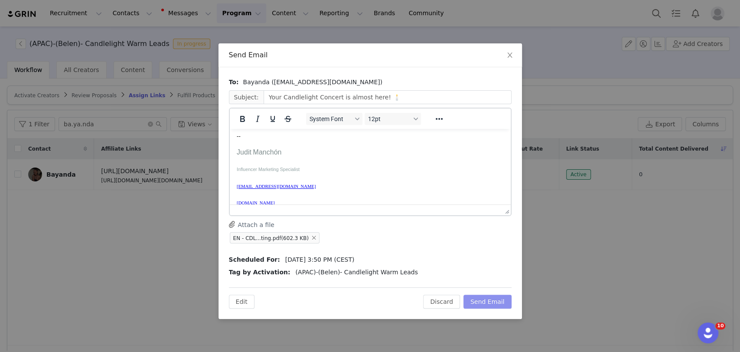
scroll to position [193, 0]
click at [500, 304] on button "Send Email" at bounding box center [488, 301] width 48 height 14
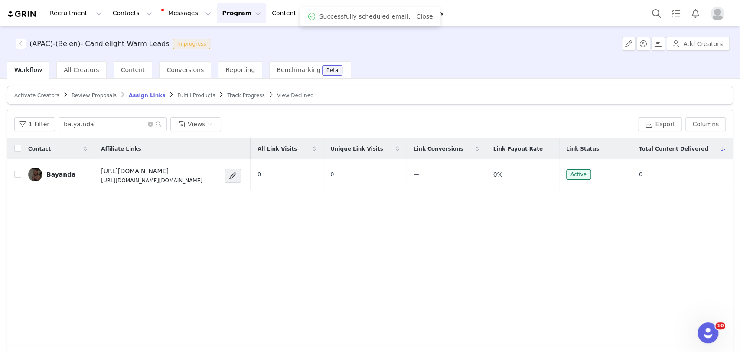
scroll to position [0, 0]
click at [217, 15] on button "Program Program" at bounding box center [241, 13] width 49 height 20
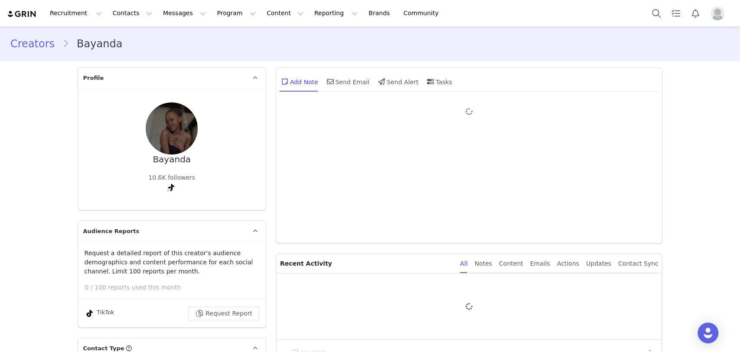
type input "+1 (United States)"
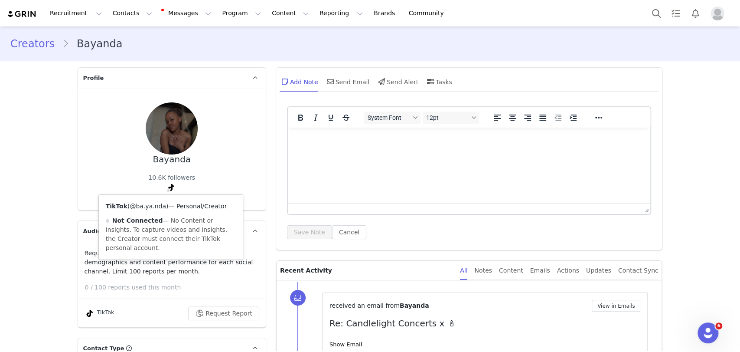
click at [143, 206] on link "@ba.ya.nda" at bounding box center [148, 205] width 36 height 7
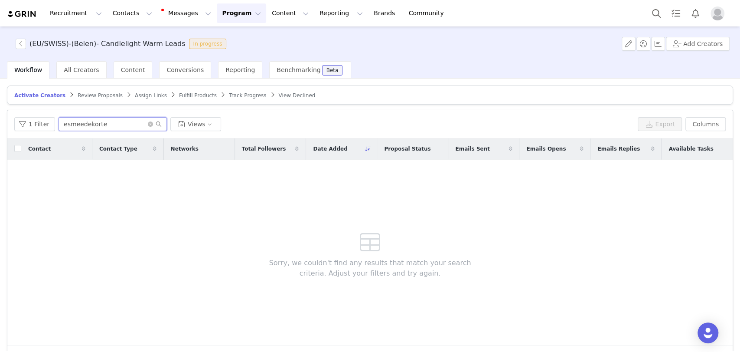
click at [84, 125] on input "esmeedekorte" at bounding box center [113, 124] width 108 height 14
paste input "madridspainofficial"
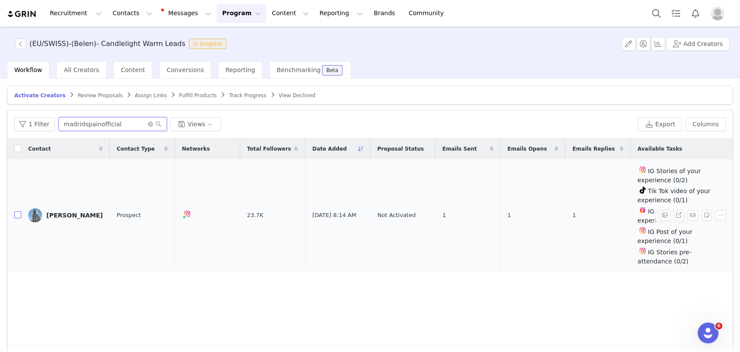
type input "madridspainofficial"
click at [21, 211] on input "checkbox" at bounding box center [17, 214] width 7 height 7
checkbox input "true"
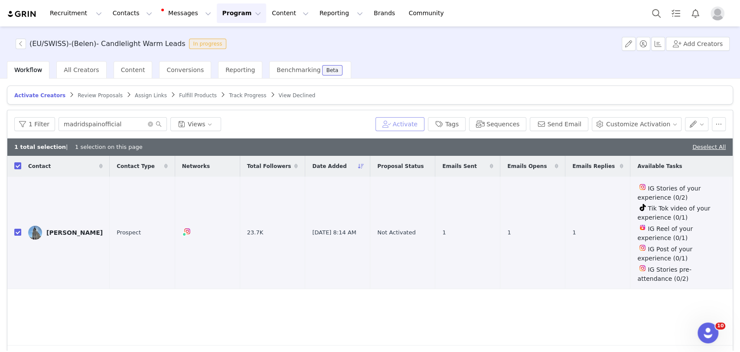
click at [415, 117] on button "Activate" at bounding box center [399, 124] width 49 height 14
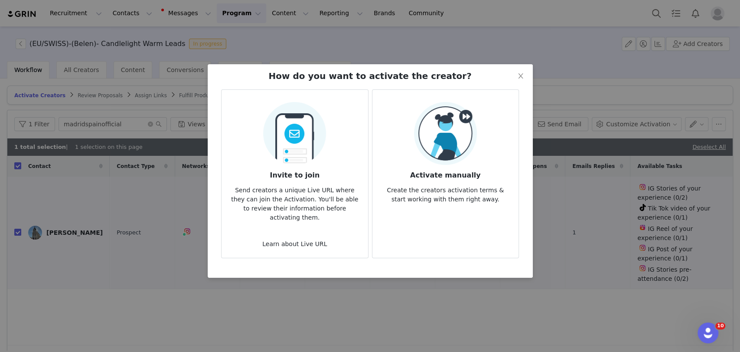
click at [444, 127] on img at bounding box center [445, 133] width 63 height 63
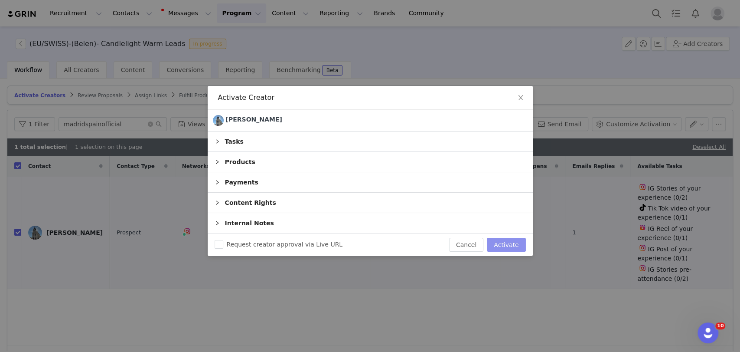
click at [518, 242] on button "Activate" at bounding box center [506, 245] width 39 height 14
checkbox input "false"
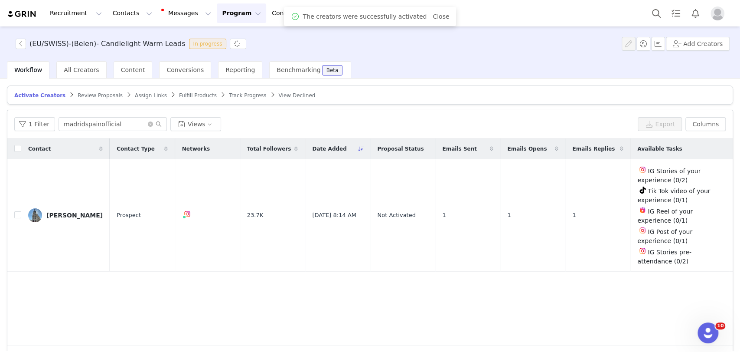
click at [140, 92] on span "Assign Links" at bounding box center [151, 95] width 32 height 6
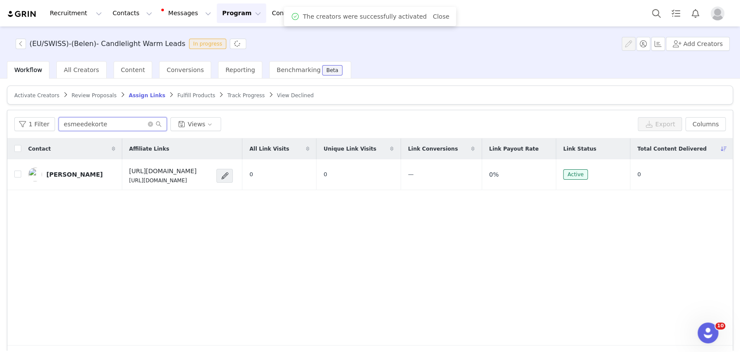
click at [131, 123] on input "esmeedekorte" at bounding box center [113, 124] width 108 height 14
paste input "madridspainofficial"
type input "madridspainofficial"
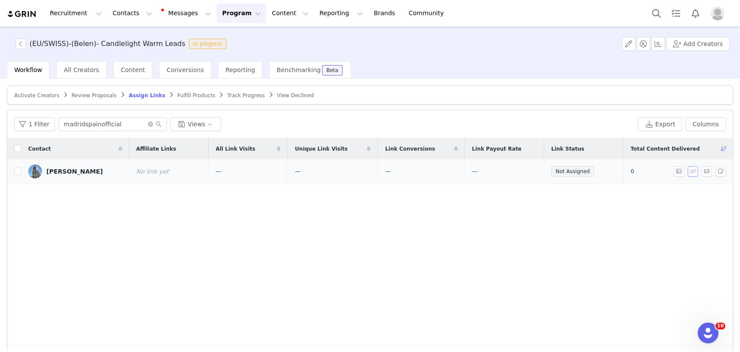
click at [688, 173] on button "button" at bounding box center [693, 171] width 10 height 10
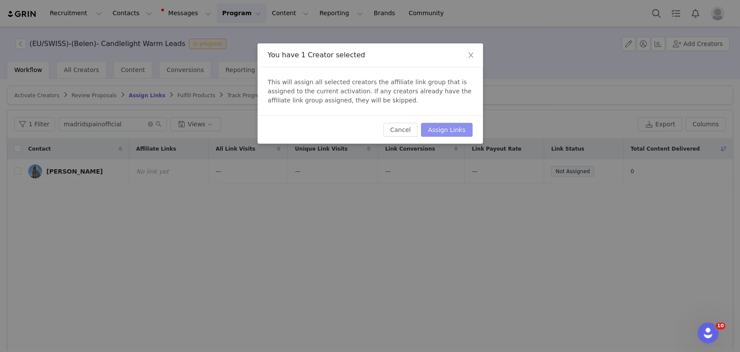
click at [455, 125] on button "Assign Links" at bounding box center [446, 130] width 51 height 14
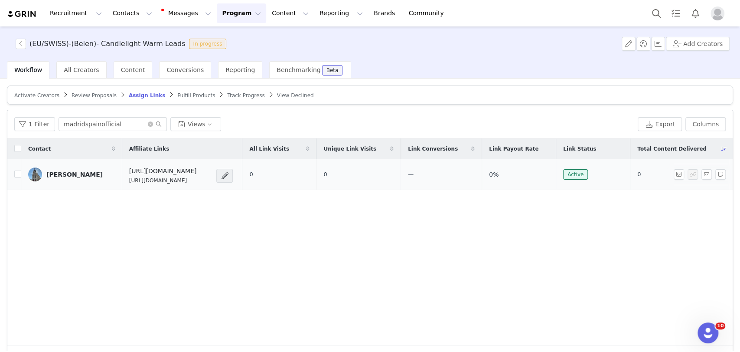
drag, startPoint x: 221, startPoint y: 179, endPoint x: 97, endPoint y: 183, distance: 123.6
click at [122, 183] on td "[URL][DOMAIN_NAME] [URL][DOMAIN_NAME]" at bounding box center [182, 174] width 120 height 31
copy p "[URL][DOMAIN_NAME]"
click at [702, 175] on button "button" at bounding box center [707, 174] width 10 height 10
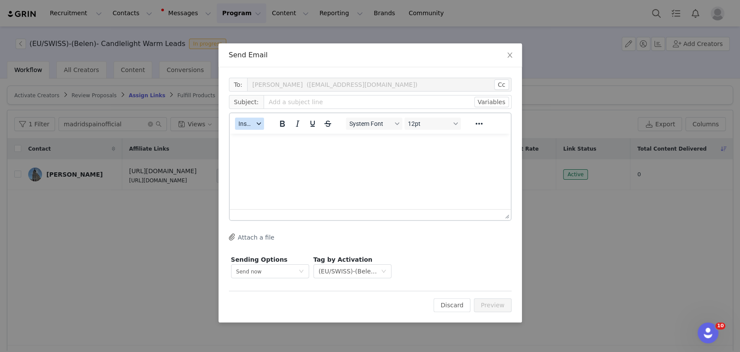
click at [246, 120] on span "Insert" at bounding box center [245, 123] width 15 height 7
click at [260, 137] on div "Insert Template" at bounding box center [281, 139] width 78 height 10
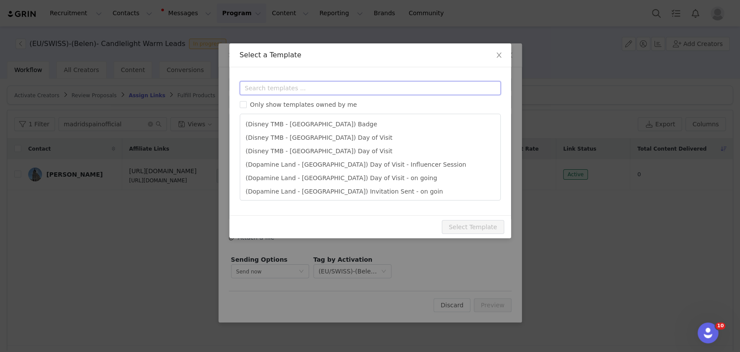
click at [270, 86] on input "text" at bounding box center [370, 88] width 261 height 14
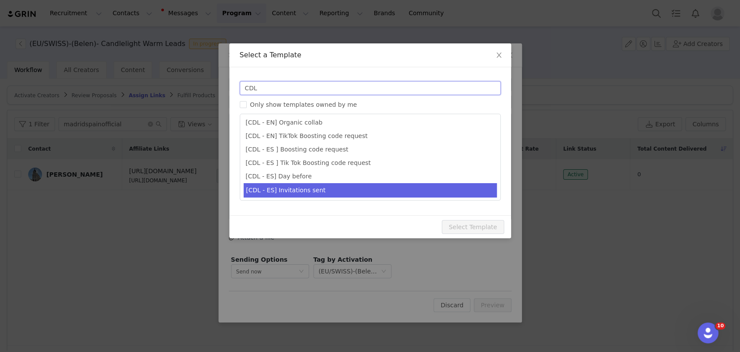
type input "CDL"
click at [281, 189] on li "[CDL - ES] Invitations sent" at bounding box center [370, 190] width 253 height 14
type input "¡Tus invitaciones a Candlelight han sido solicitadas! 🕯️✨"
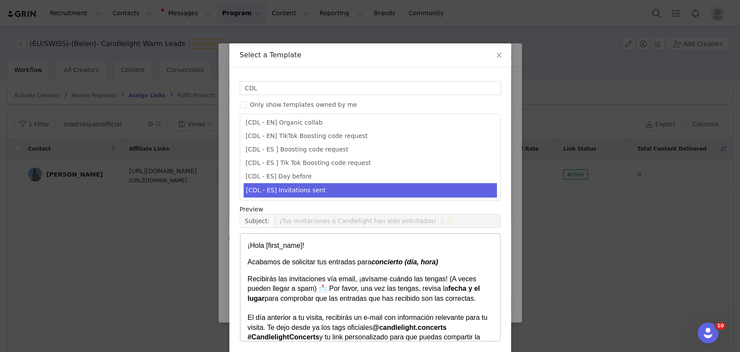
scroll to position [33, 0]
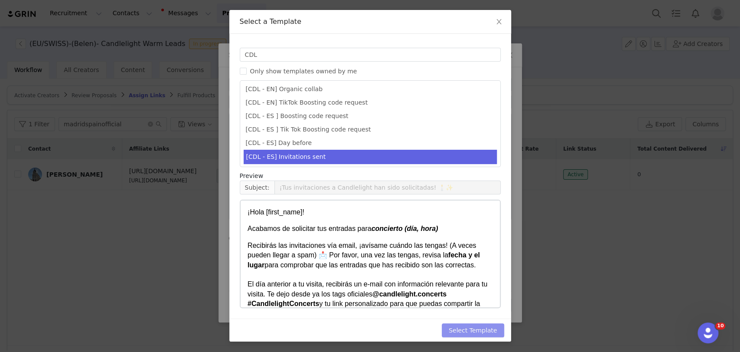
click at [480, 327] on button "Select Template" at bounding box center [473, 330] width 62 height 14
type input "¡Tus invitaciones a Candlelight han sido solicitadas! 🕯️✨"
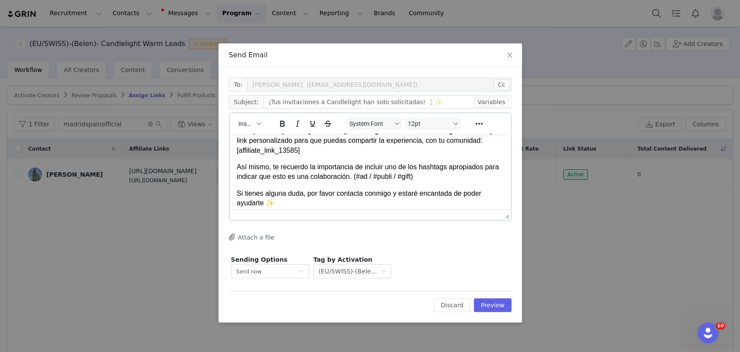
scroll to position [48, 0]
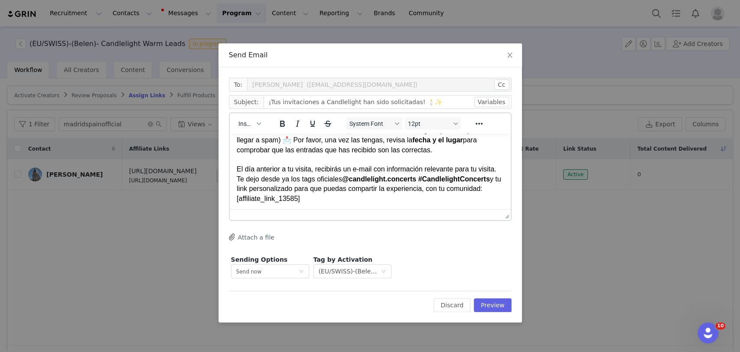
click at [305, 202] on p "Recibirás las invitaciones vía email, ¡avísame cuándo las tengas! (A veces pued…" at bounding box center [369, 165] width 267 height 78
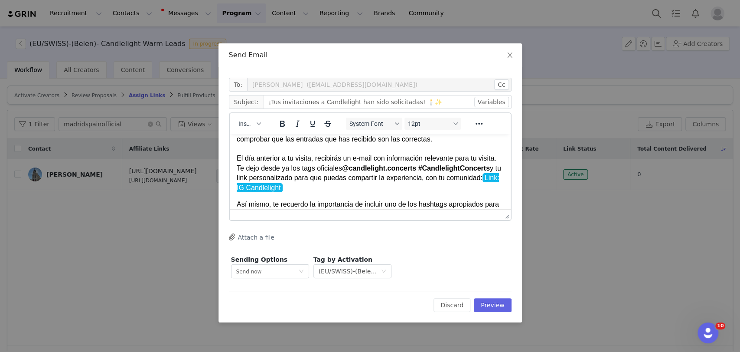
click at [305, 191] on p "Recibirás las invitaciones vía email, ¡avísame cuándo las tengas! (A veces pued…" at bounding box center [369, 154] width 267 height 78
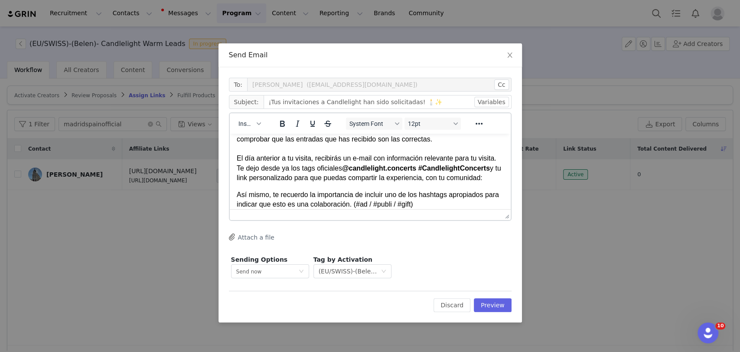
paste body "Rich Text Area. Press ALT-0 for help."
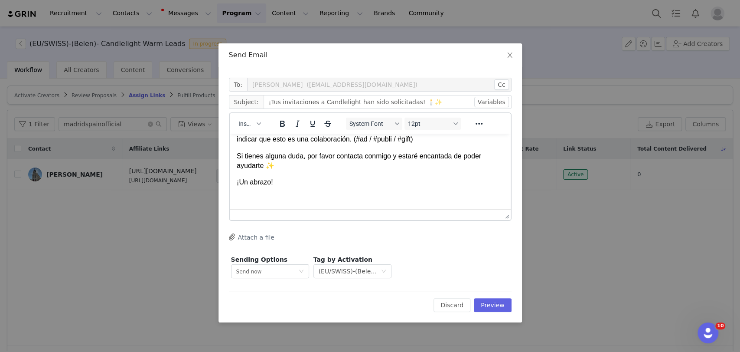
scroll to position [135, 0]
click at [291, 189] on body "¡Hola First Name ! Acabamos de solicitar tus entradas para concierto (día, hora…" at bounding box center [369, 103] width 267 height 197
click at [244, 121] on span "Insert" at bounding box center [245, 123] width 15 height 7
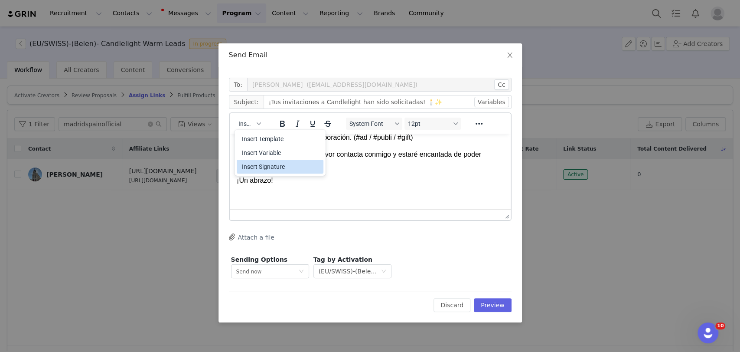
click at [262, 166] on div "Insert Signature" at bounding box center [281, 166] width 78 height 10
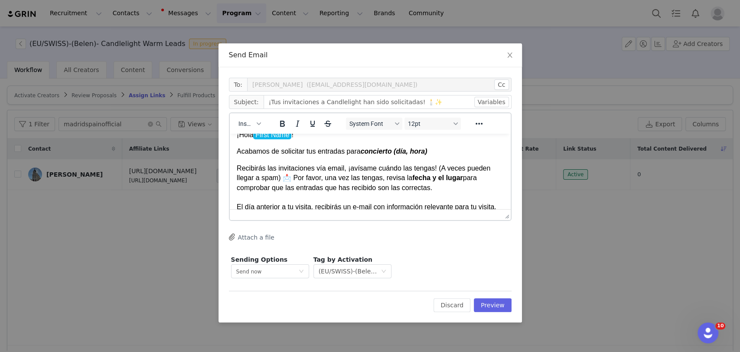
scroll to position [0, 0]
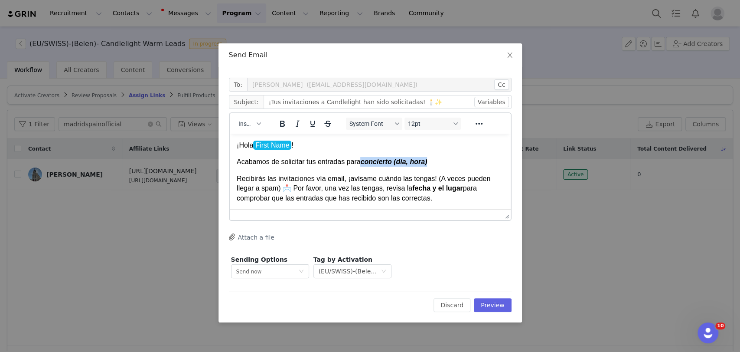
drag, startPoint x: 451, startPoint y: 165, endPoint x: 356, endPoint y: 165, distance: 94.1
click at [356, 165] on p "Acabamos de solicitar tus entradas para concierto (día, hora)" at bounding box center [369, 162] width 267 height 10
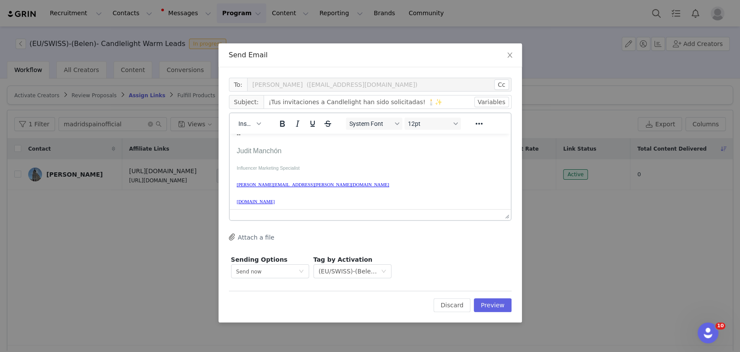
scroll to position [241, 0]
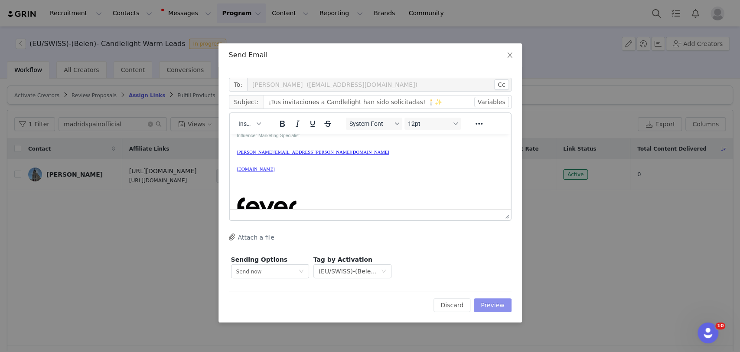
click at [493, 304] on button "Preview" at bounding box center [493, 305] width 38 height 14
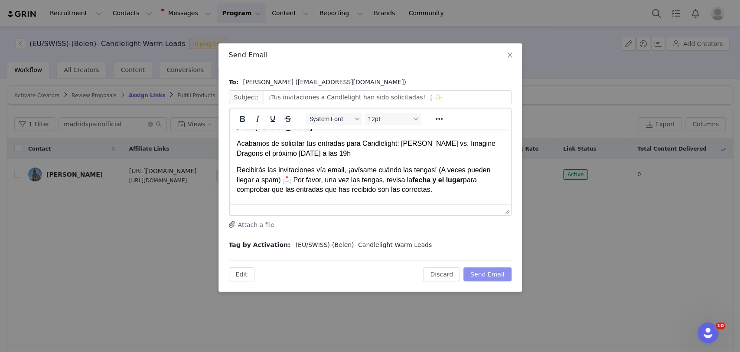
scroll to position [0, 0]
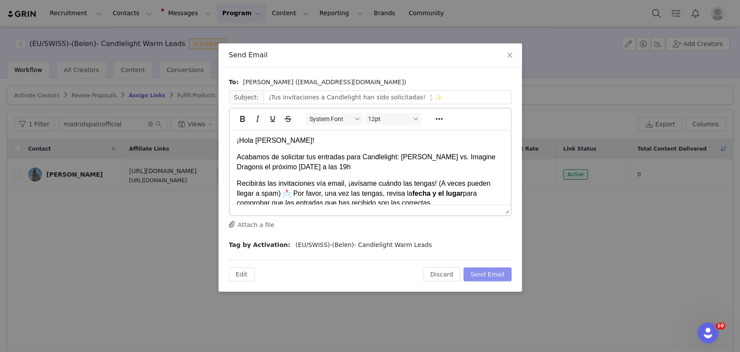
click at [493, 271] on button "Send Email" at bounding box center [488, 274] width 48 height 14
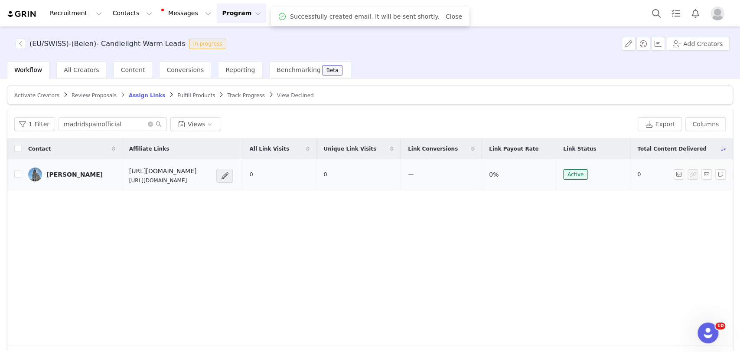
drag, startPoint x: 224, startPoint y: 177, endPoint x: 100, endPoint y: 180, distance: 124.0
click at [122, 180] on td "[URL][DOMAIN_NAME] [URL][DOMAIN_NAME]" at bounding box center [182, 174] width 120 height 31
copy p "[URL][DOMAIN_NAME]"
click at [702, 173] on button "button" at bounding box center [707, 174] width 10 height 10
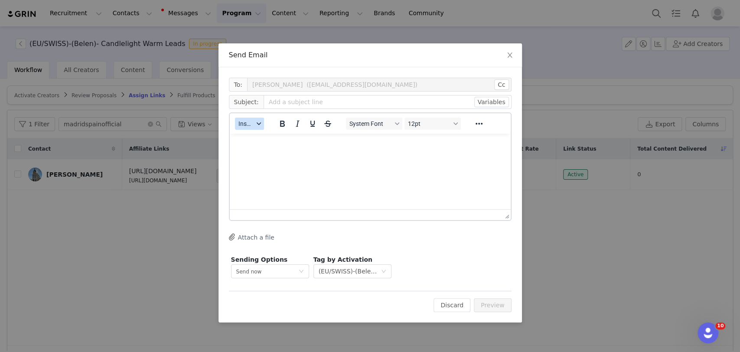
click at [248, 122] on span "Insert" at bounding box center [245, 123] width 15 height 7
click at [258, 137] on div "Insert Template" at bounding box center [281, 139] width 78 height 10
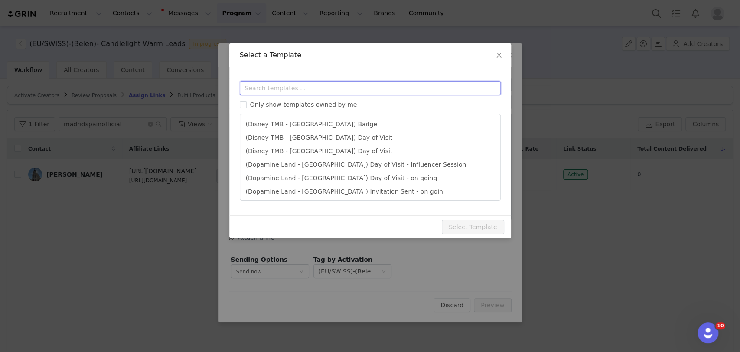
click at [262, 85] on input "text" at bounding box center [370, 88] width 261 height 14
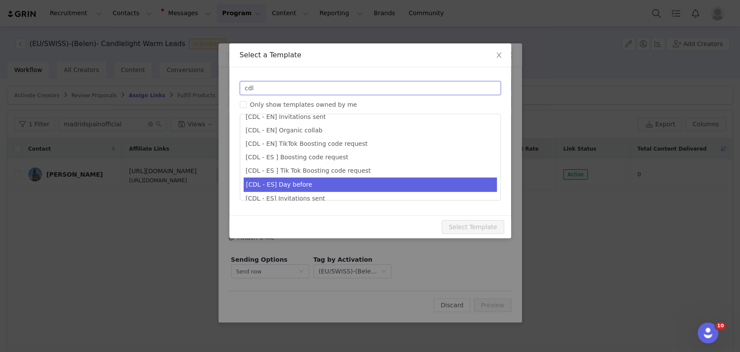
type input "cdl"
click at [295, 182] on li "[CDL - ES] Day before" at bounding box center [370, 184] width 253 height 14
type input "¡Tu concierto de Candlelight ya está aquí! 🕯️"
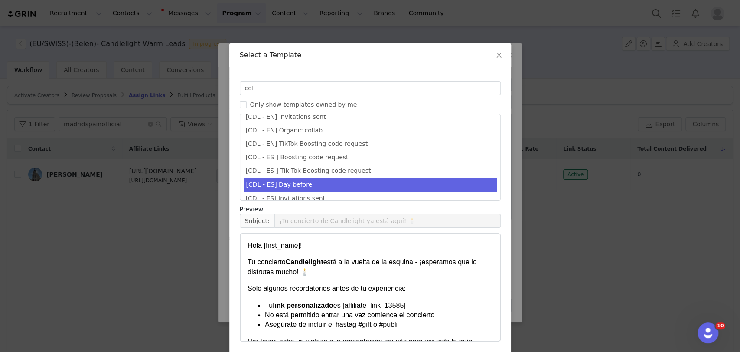
scroll to position [33, 0]
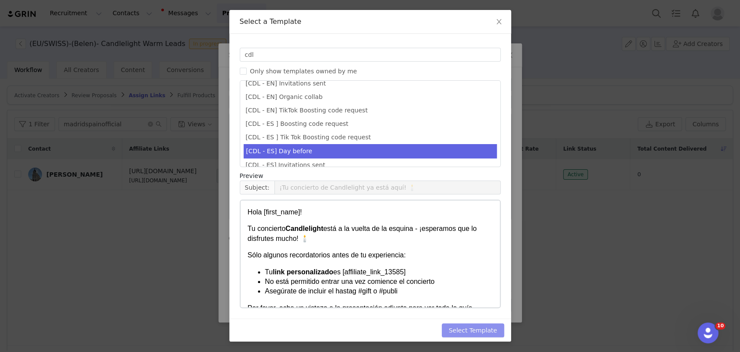
click at [465, 332] on button "Select Template" at bounding box center [473, 330] width 62 height 14
type input "¡Tu concierto de Candlelight ya está aquí! 🕯️"
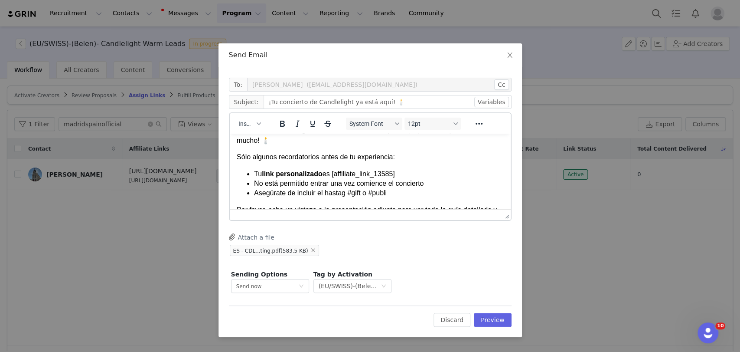
scroll to position [48, 0]
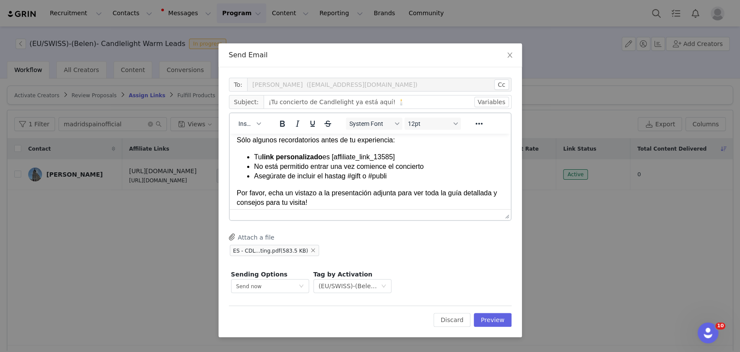
click at [405, 158] on li "Tu link personalizado es [affiliate_link_13585]" at bounding box center [379, 157] width 250 height 10
paste body "Rich Text Area. Press ALT-0 for help."
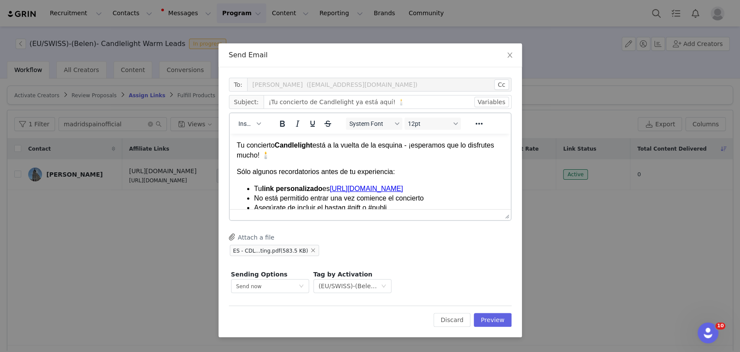
scroll to position [0, 0]
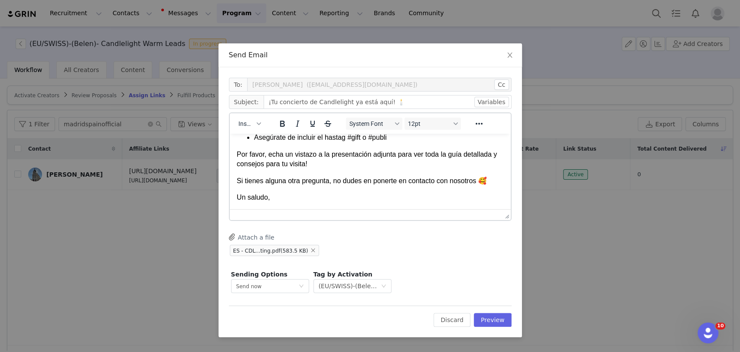
click at [286, 197] on p "Un saludo," at bounding box center [369, 198] width 267 height 10
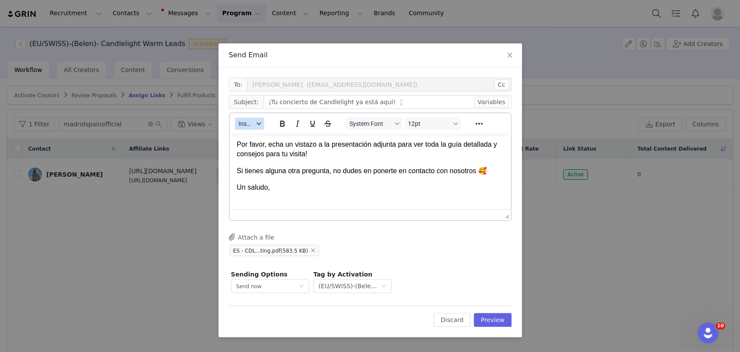
click at [260, 127] on button "Insert" at bounding box center [249, 124] width 29 height 12
click at [261, 169] on div "Insert Signature" at bounding box center [281, 166] width 78 height 10
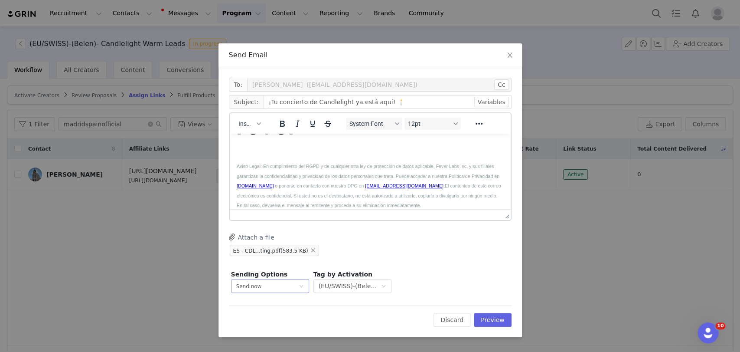
click at [271, 283] on div "Send now" at bounding box center [267, 285] width 62 height 13
click at [264, 317] on span "Schedule for later" at bounding box center [259, 318] width 46 height 6
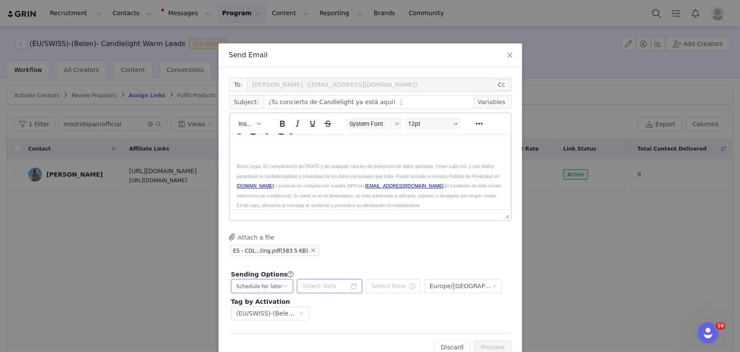
click at [321, 285] on input at bounding box center [329, 286] width 65 height 14
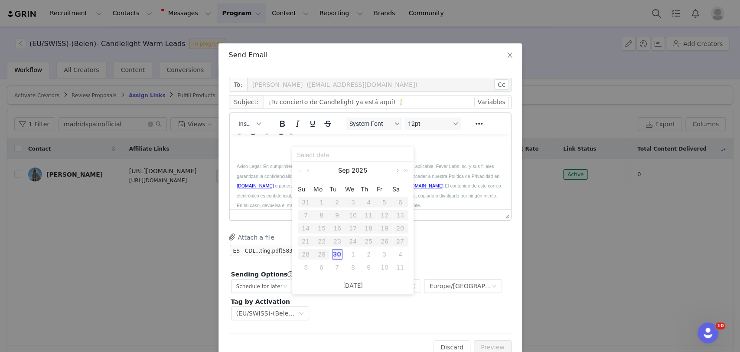
click at [395, 170] on link at bounding box center [397, 170] width 8 height 17
click at [368, 229] on div "16" at bounding box center [368, 228] width 10 height 10
type input "[DATE]"
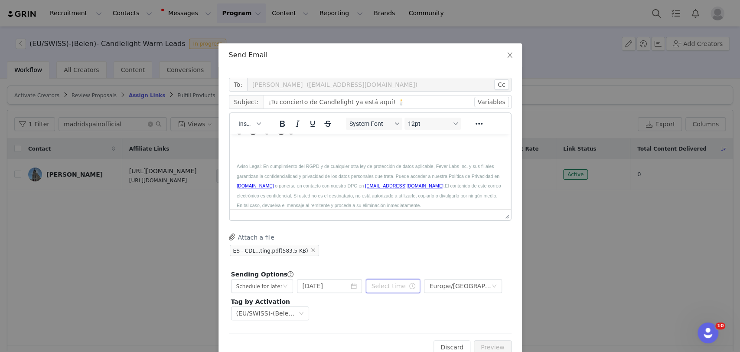
click at [382, 286] on input "text" at bounding box center [393, 286] width 54 height 14
click at [420, 219] on li "pm" at bounding box center [422, 217] width 24 height 14
type input "4:10 pm"
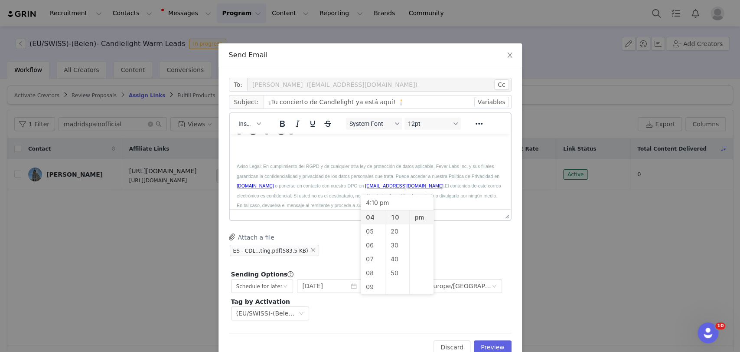
click at [463, 240] on div "Attach a file ES - CDL...ting.pdf (583.5 KB)" at bounding box center [370, 245] width 283 height 24
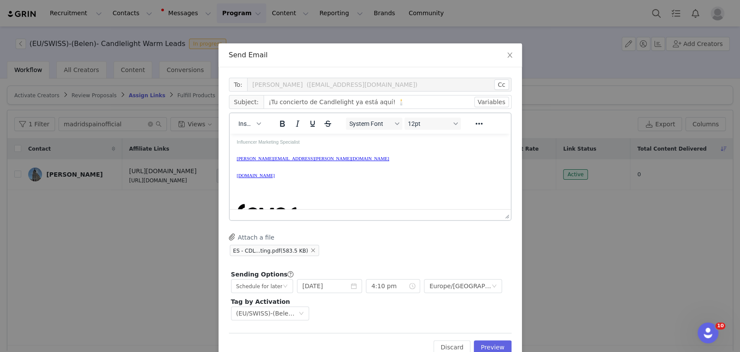
scroll to position [23, 0]
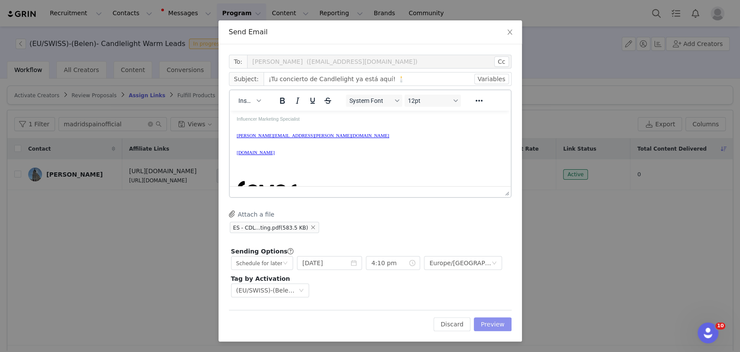
click at [493, 323] on button "Preview" at bounding box center [493, 324] width 38 height 14
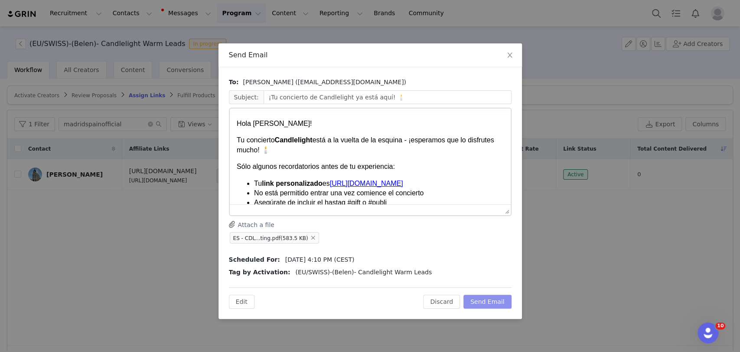
scroll to position [0, 0]
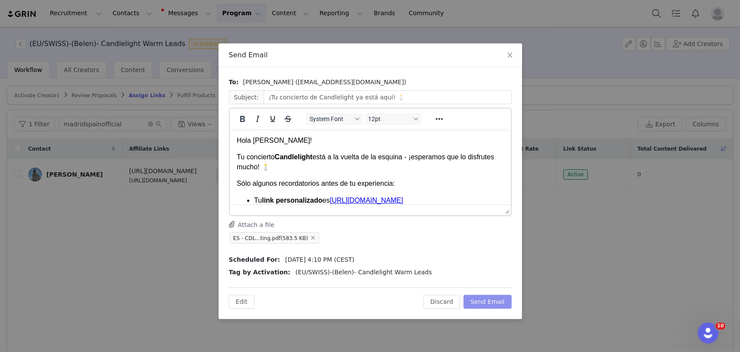
click at [492, 297] on button "Send Email" at bounding box center [488, 301] width 48 height 14
